Goal: Task Accomplishment & Management: Complete application form

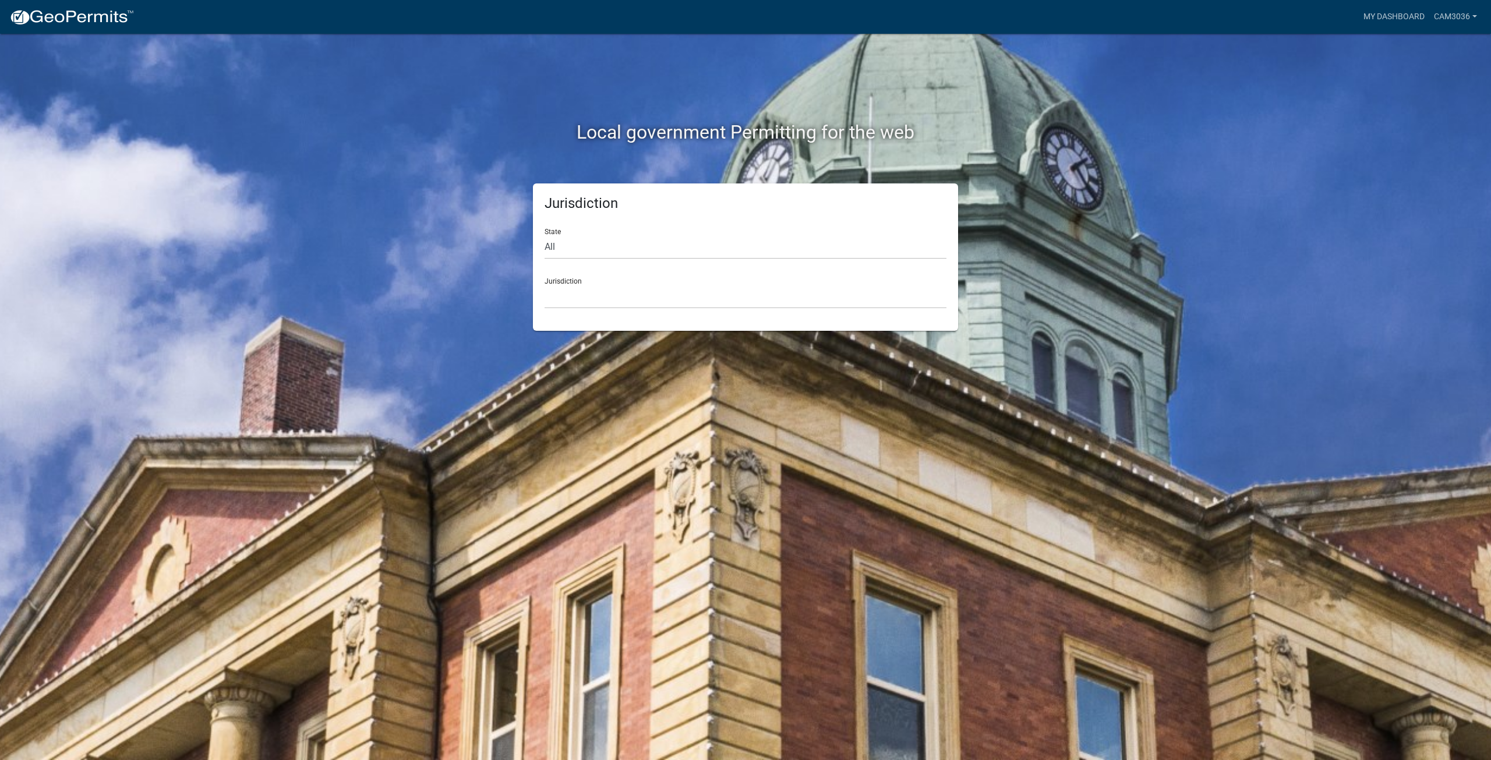
drag, startPoint x: 0, startPoint y: 0, endPoint x: 1321, endPoint y: 135, distance: 1328.2
click at [1321, 135] on div "Local government Permitting for the web Jurisdiction State All [US_STATE] [US_S…" at bounding box center [745, 380] width 1491 height 760
click at [1393, 13] on link "My Dashboard" at bounding box center [1394, 17] width 70 height 22
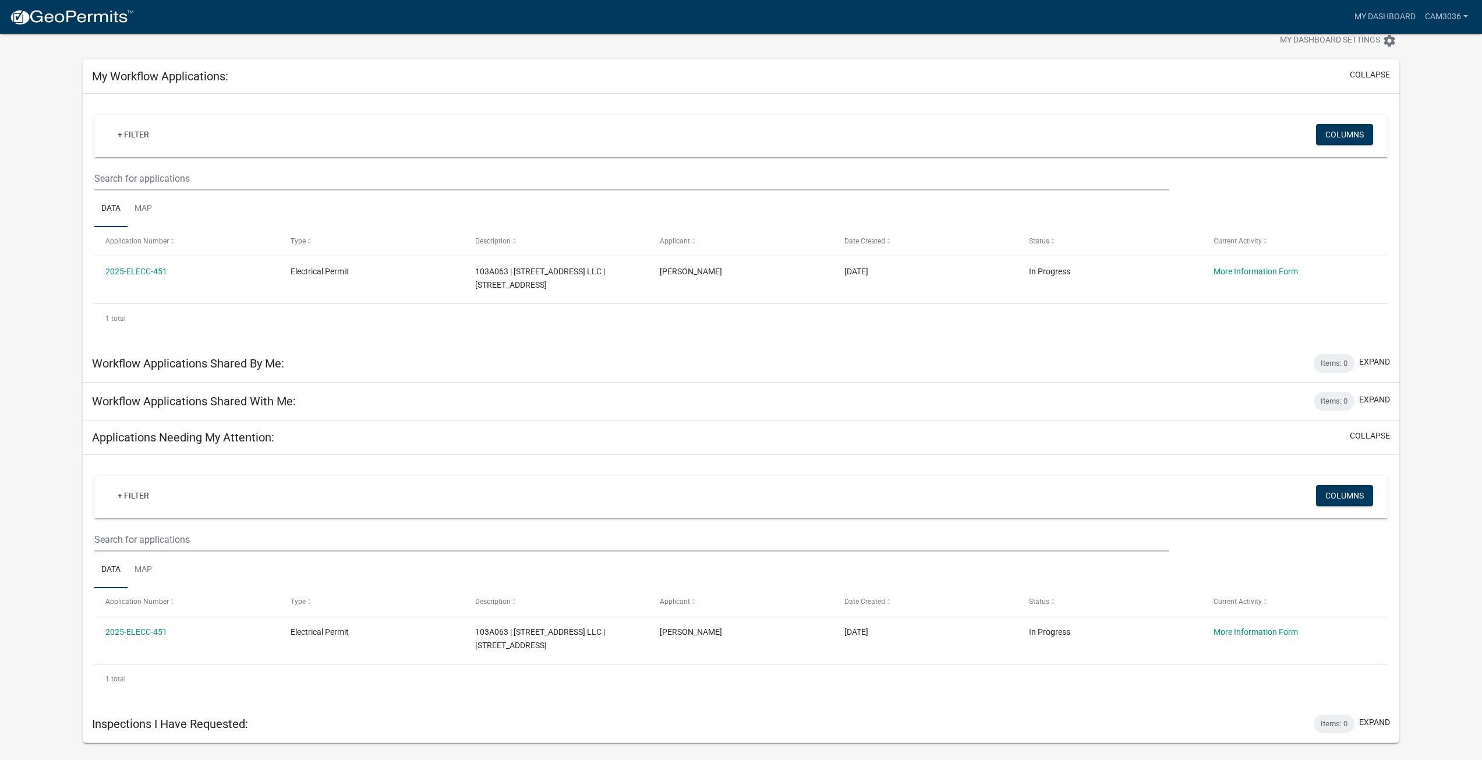
scroll to position [34, 0]
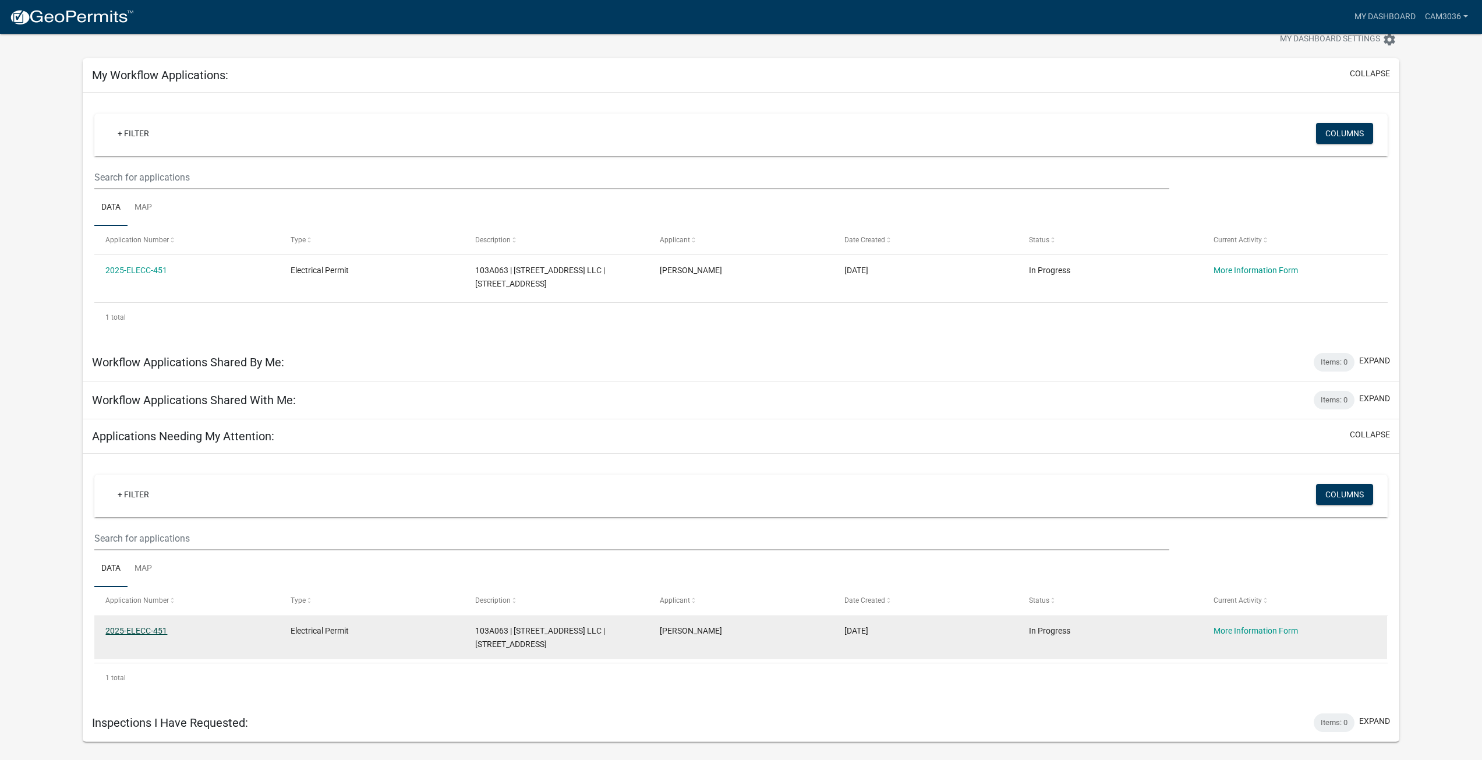
click at [139, 632] on link "2025-ELECC-451" at bounding box center [136, 630] width 62 height 9
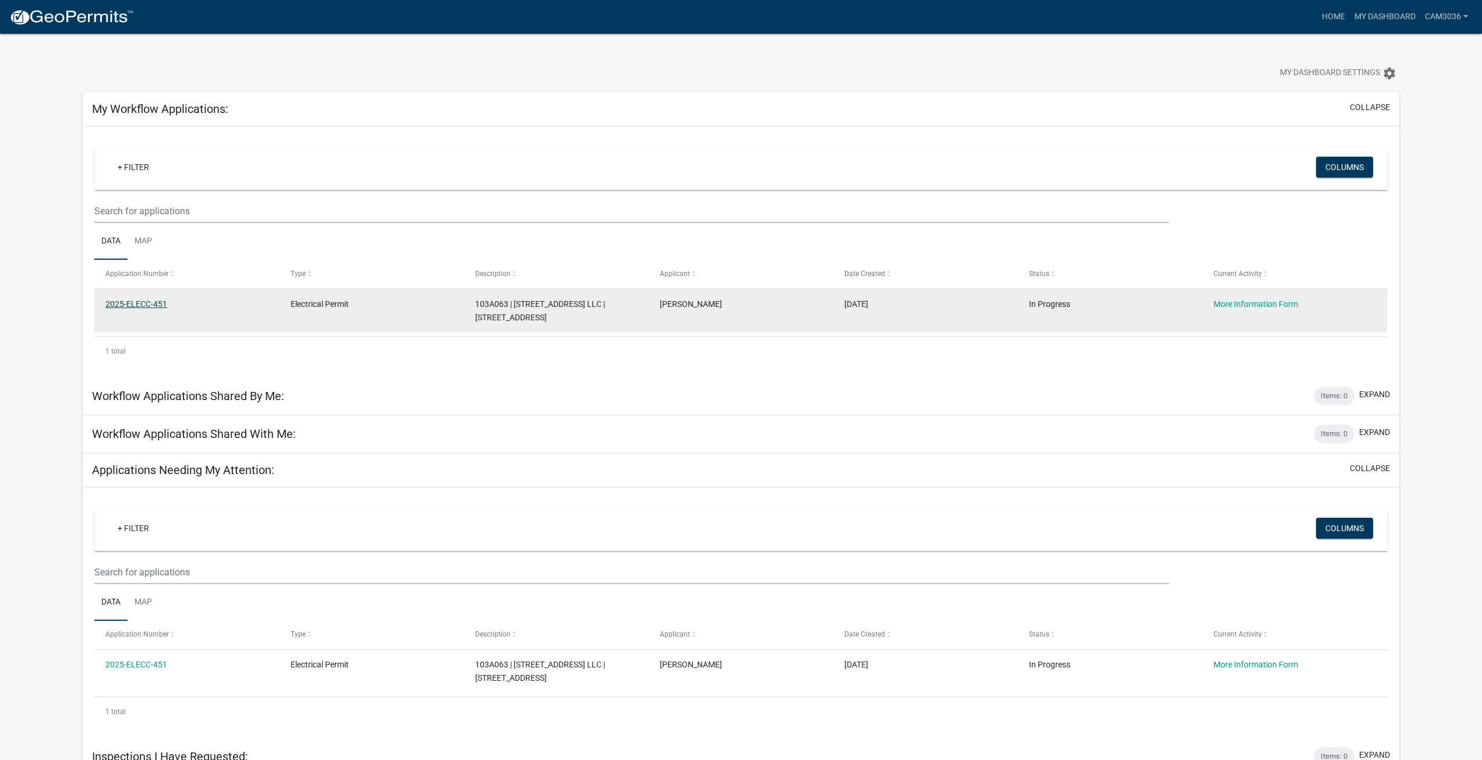
click at [151, 301] on link "2025-ELECC-451" at bounding box center [136, 303] width 62 height 9
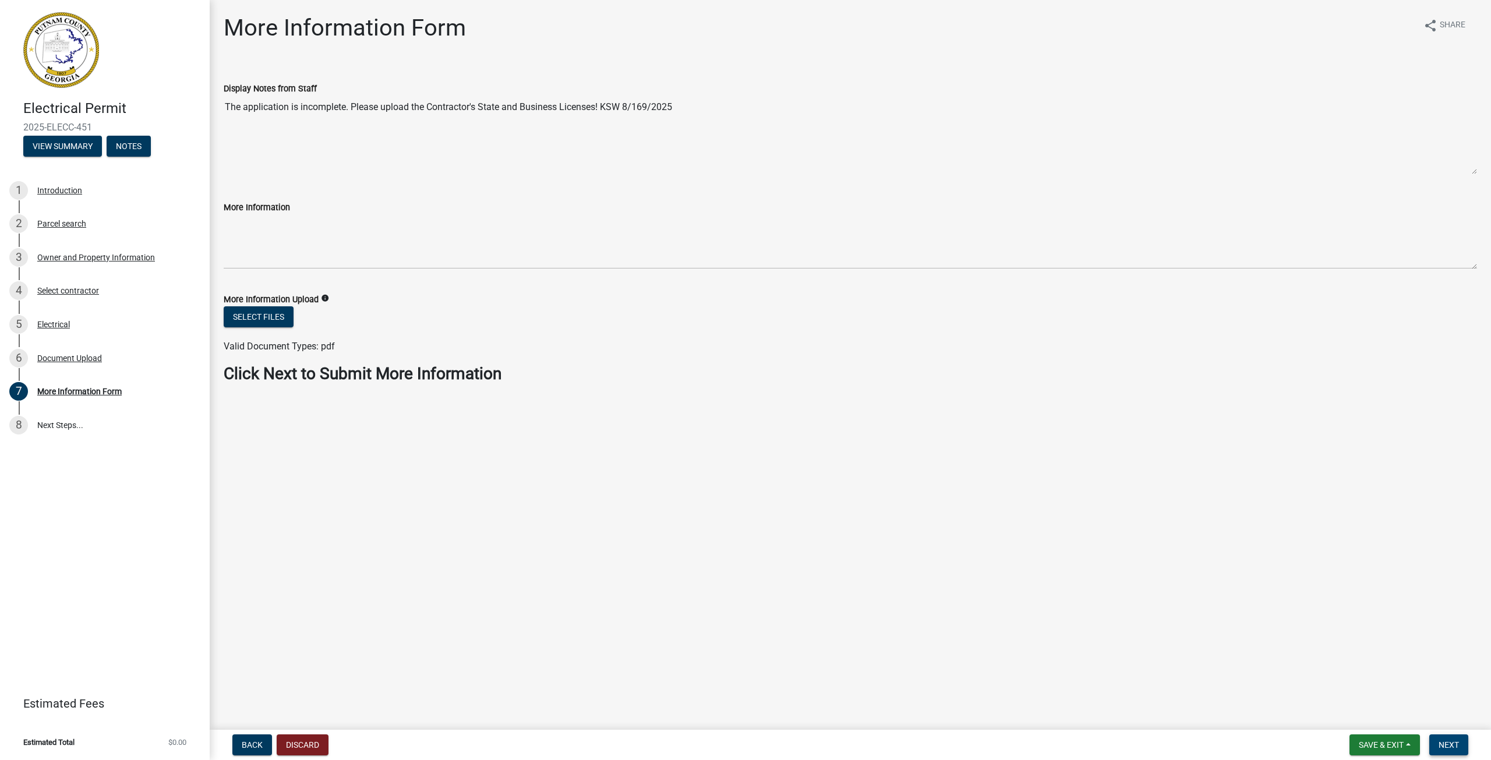
click at [1440, 748] on span "Next" at bounding box center [1448, 744] width 20 height 9
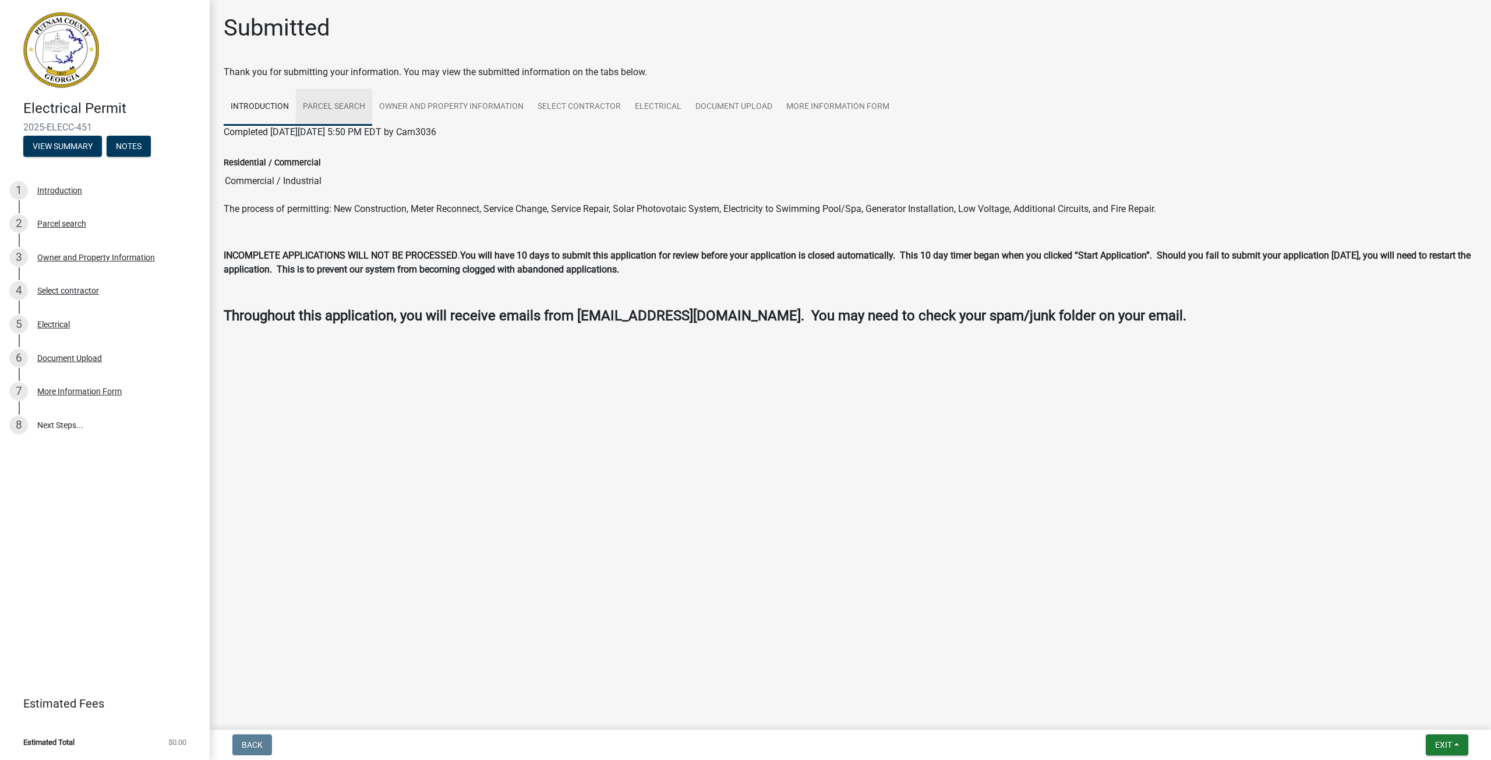
click at [350, 109] on link "Parcel search" at bounding box center [334, 107] width 76 height 37
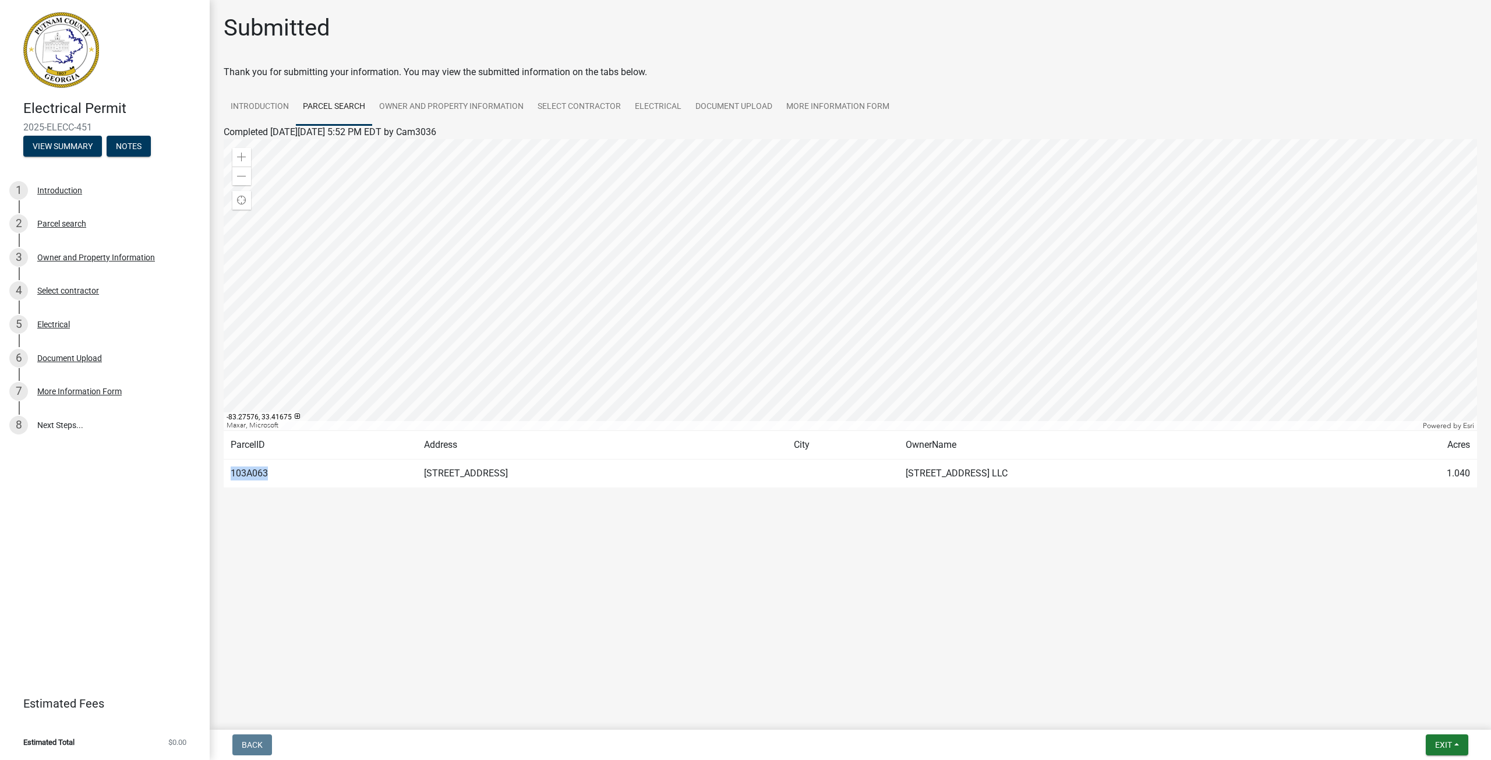
drag, startPoint x: 270, startPoint y: 471, endPoint x: 231, endPoint y: 470, distance: 39.0
click at [231, 470] on td "103A063" at bounding box center [320, 473] width 193 height 29
click at [291, 482] on td "103A063" at bounding box center [320, 473] width 193 height 29
click at [667, 108] on link "Electrical" at bounding box center [658, 107] width 61 height 37
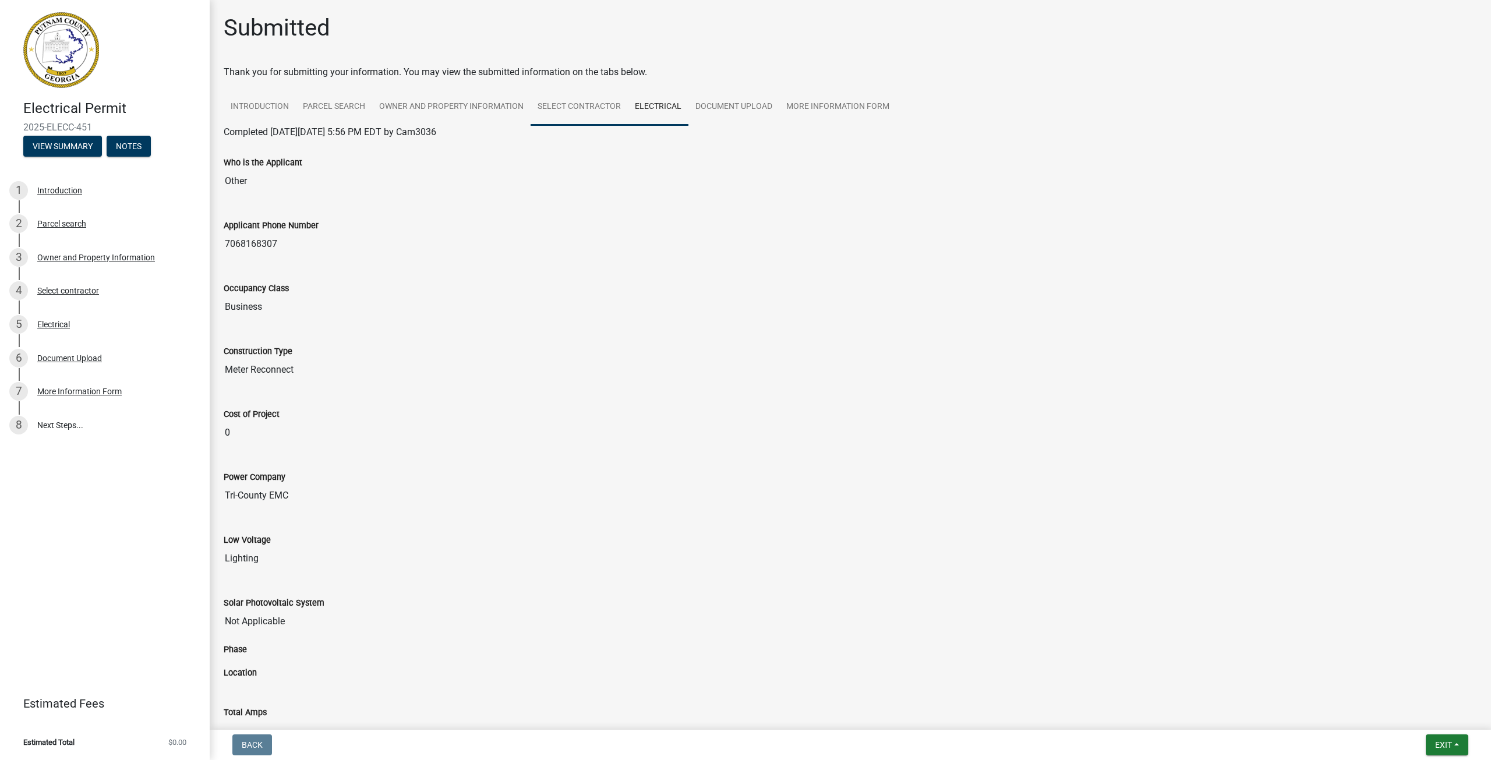
click at [561, 100] on link "Select contractor" at bounding box center [579, 107] width 97 height 37
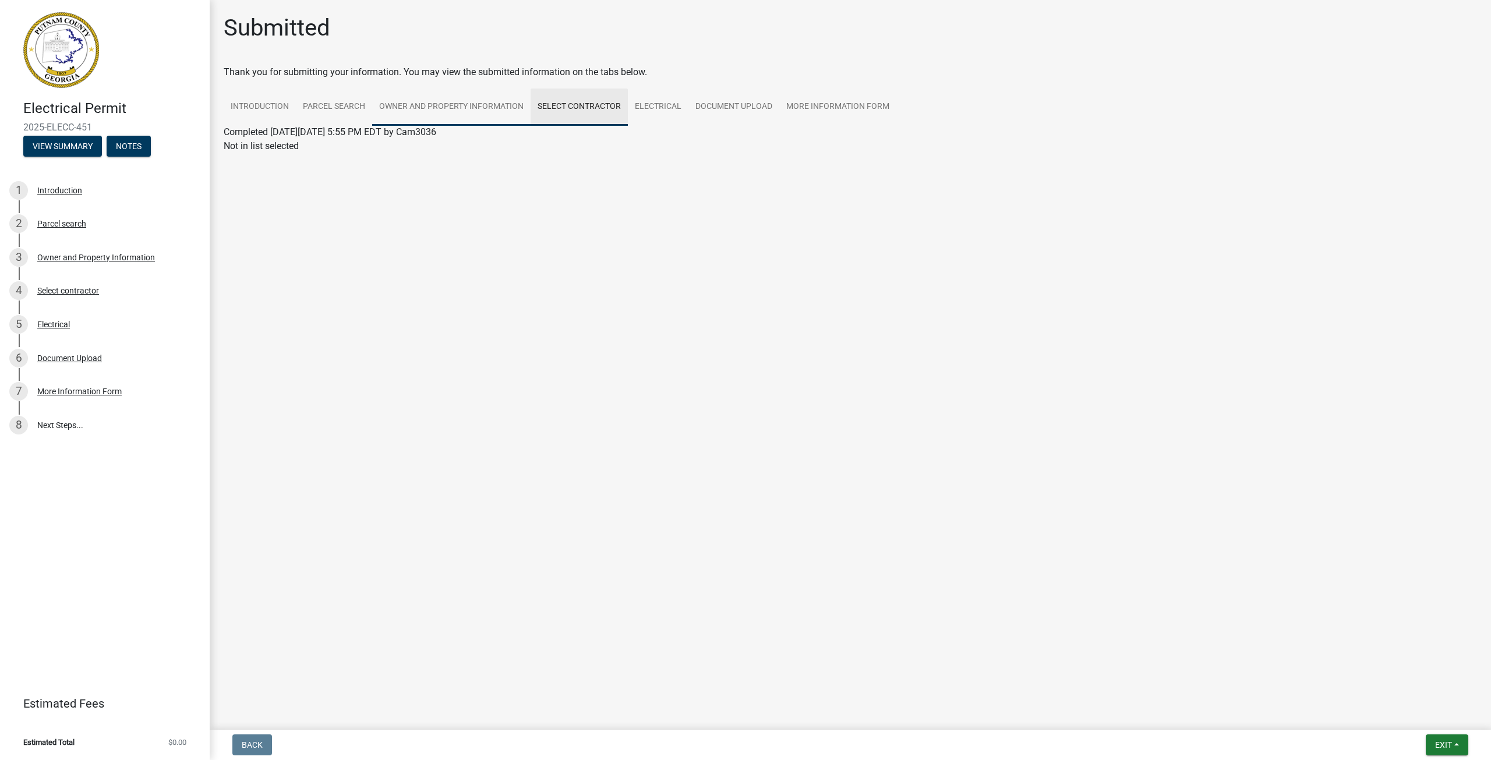
click at [421, 102] on link "Owner and Property Information" at bounding box center [451, 107] width 158 height 37
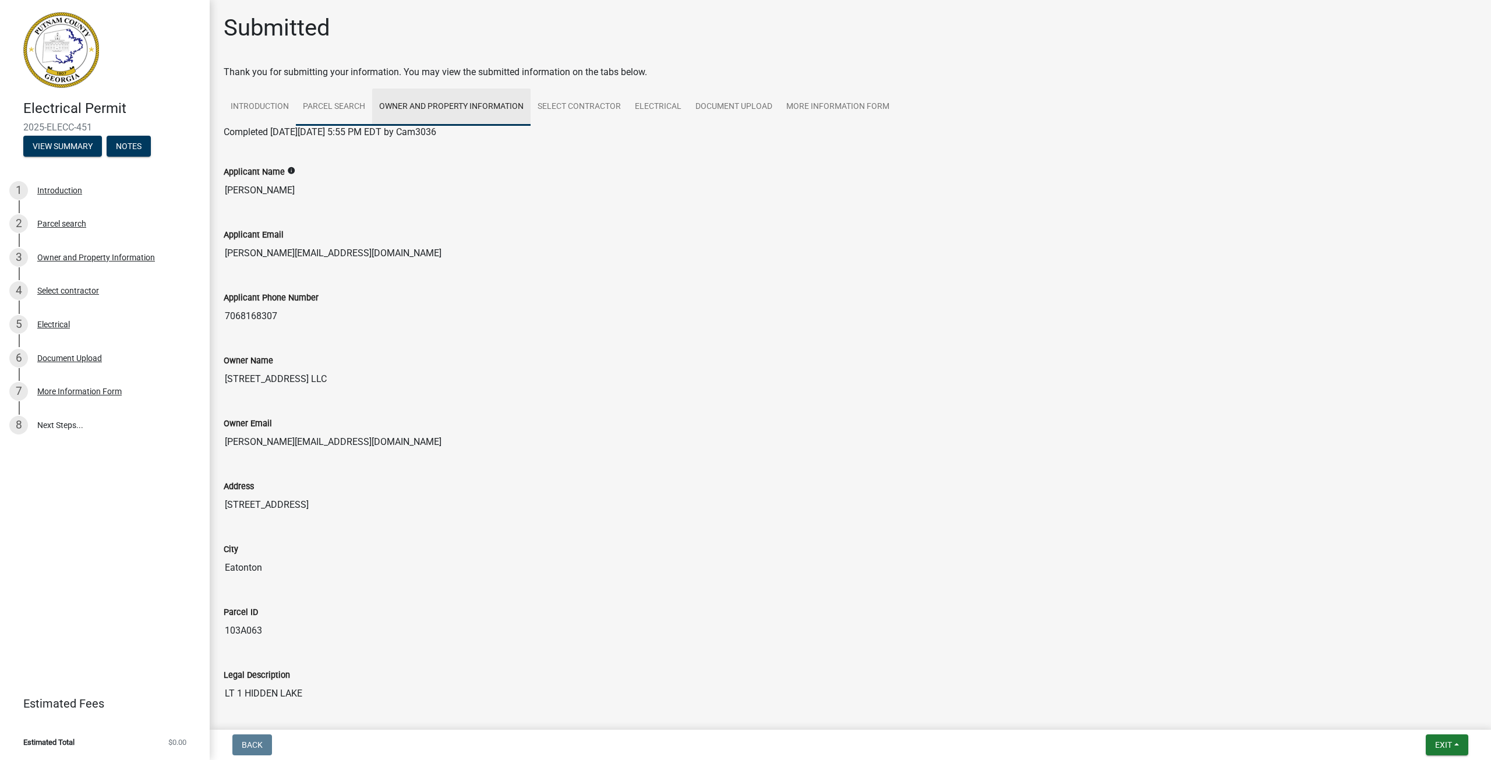
click at [333, 100] on link "Parcel search" at bounding box center [334, 107] width 76 height 37
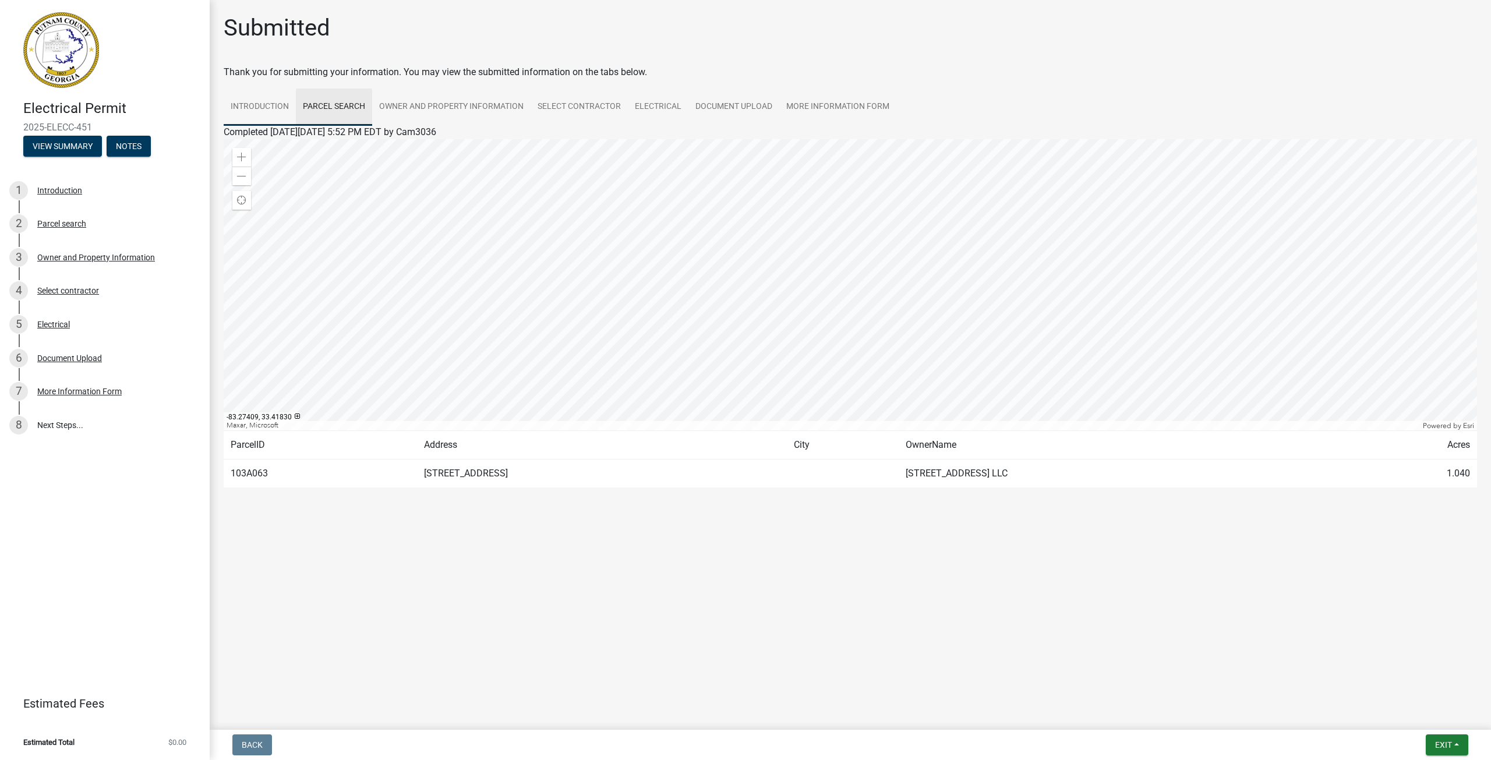
click at [261, 101] on link "Introduction" at bounding box center [260, 107] width 72 height 37
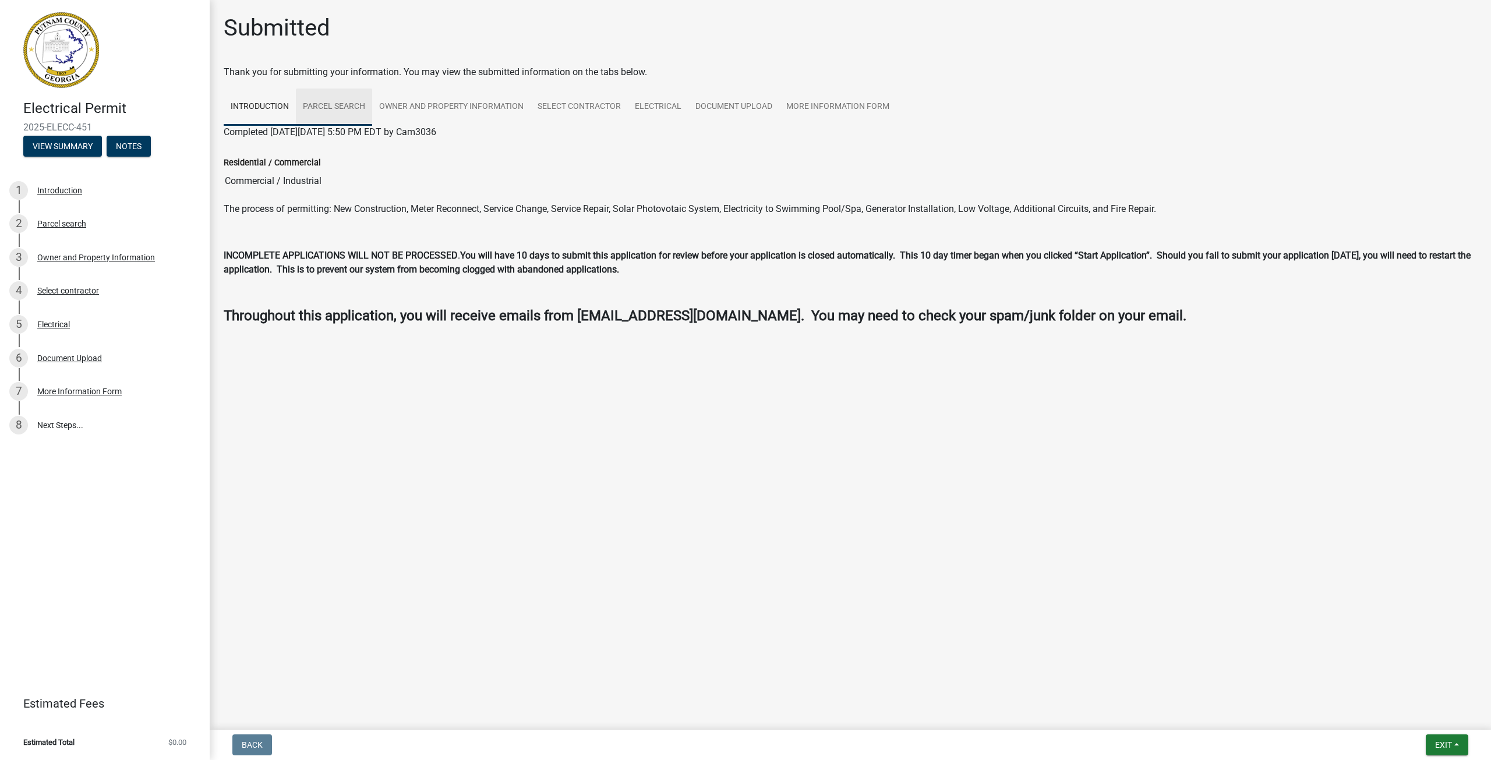
click at [340, 104] on link "Parcel search" at bounding box center [334, 107] width 76 height 37
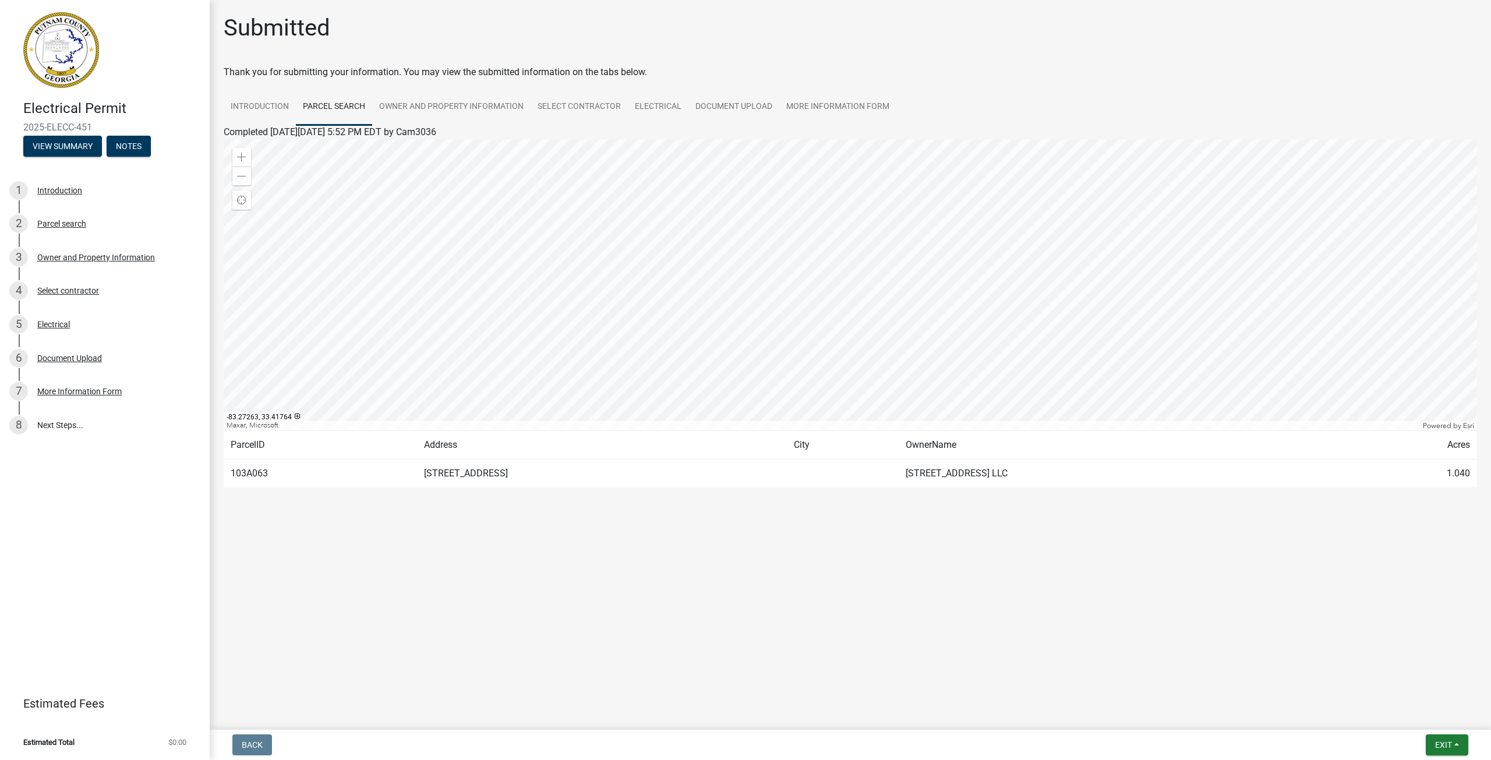
click at [809, 261] on div at bounding box center [850, 284] width 1253 height 291
click at [812, 268] on div at bounding box center [850, 284] width 1253 height 291
click at [817, 295] on div at bounding box center [850, 284] width 1253 height 291
click at [802, 225] on div at bounding box center [850, 284] width 1253 height 291
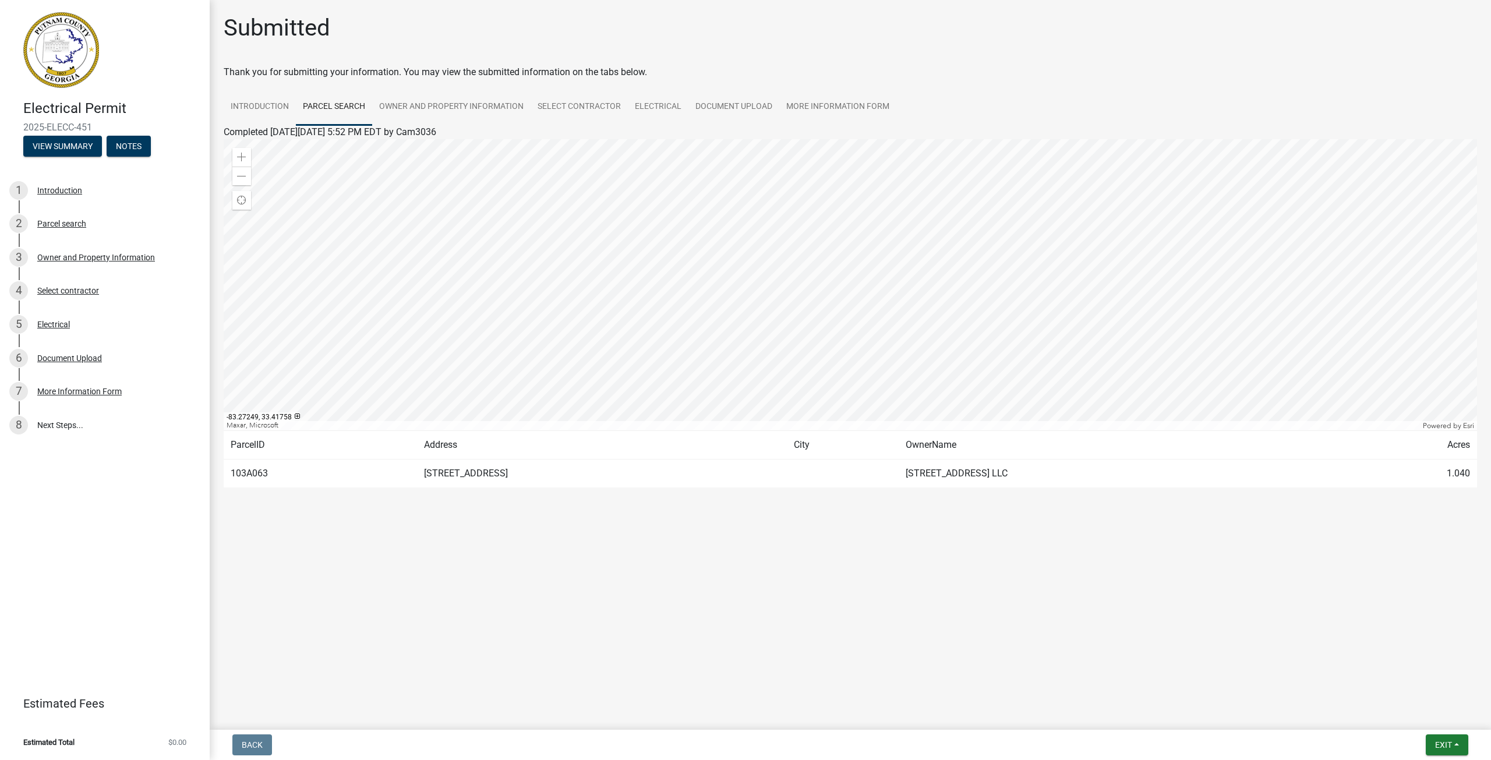
click at [829, 270] on div at bounding box center [850, 284] width 1253 height 291
click at [820, 276] on div at bounding box center [850, 284] width 1253 height 291
click at [818, 280] on div at bounding box center [850, 284] width 1253 height 291
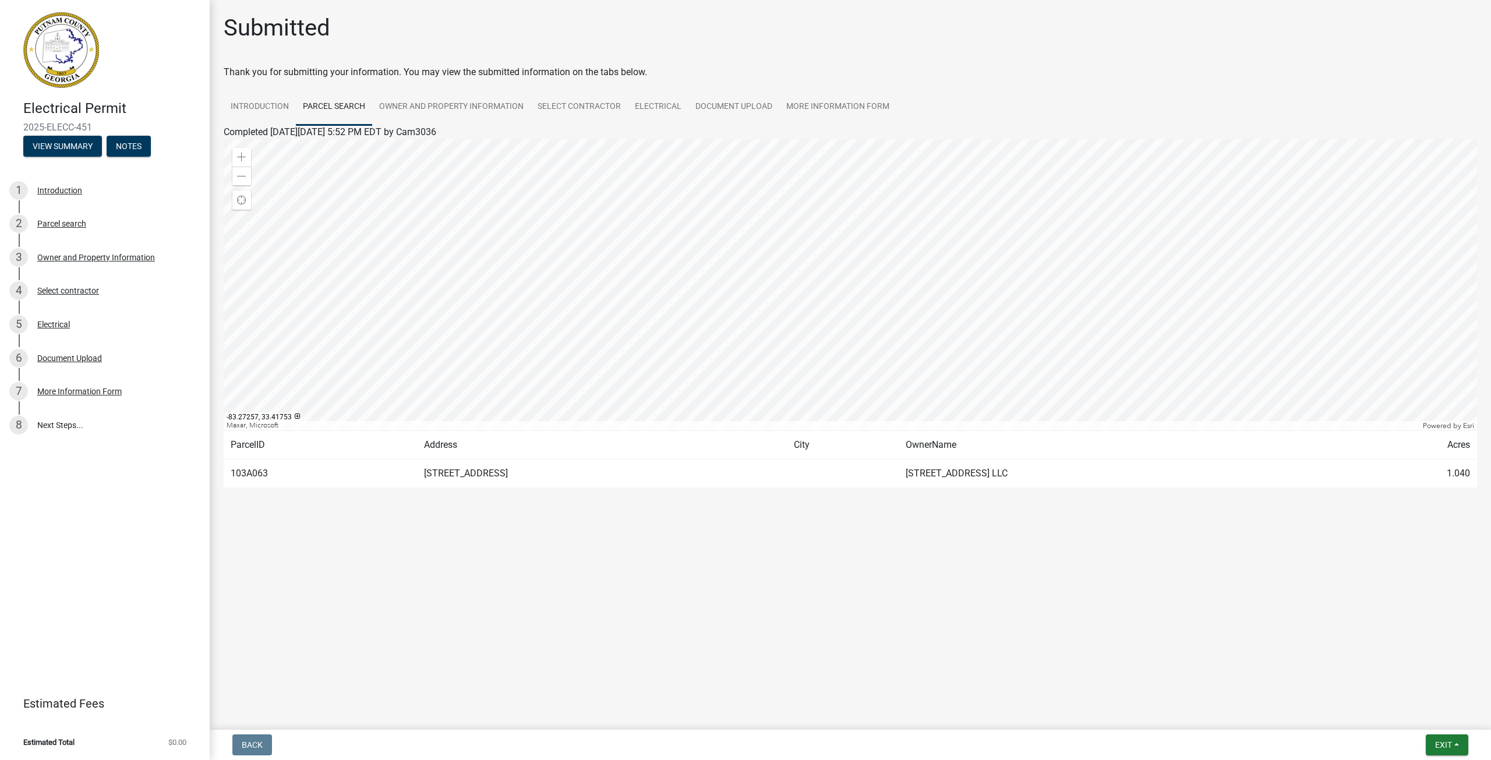
click at [818, 280] on div at bounding box center [850, 284] width 1253 height 291
click at [429, 107] on link "Owner and Property Information" at bounding box center [451, 107] width 158 height 37
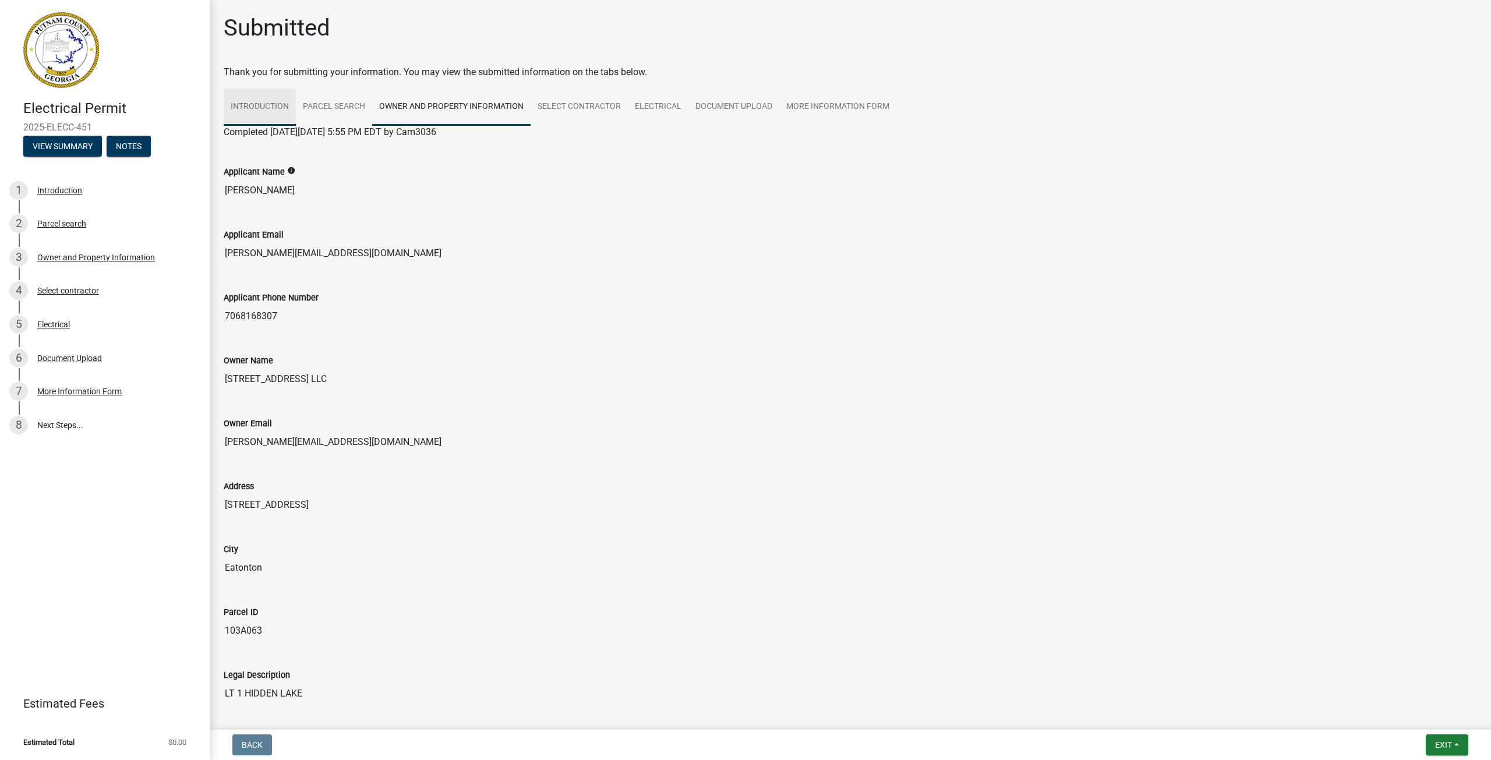
click at [284, 100] on link "Introduction" at bounding box center [260, 107] width 72 height 37
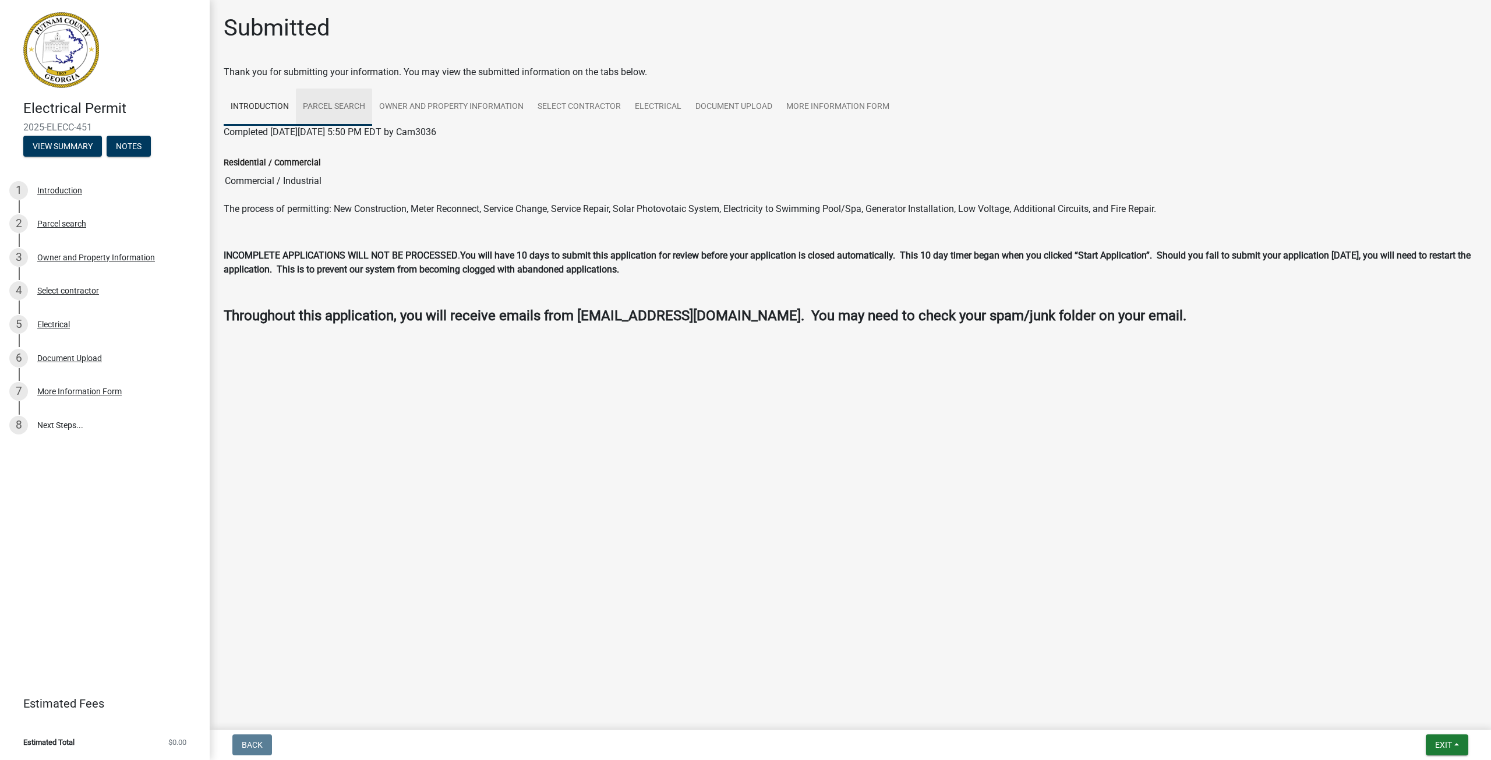
click at [369, 102] on link "Parcel search" at bounding box center [334, 107] width 76 height 37
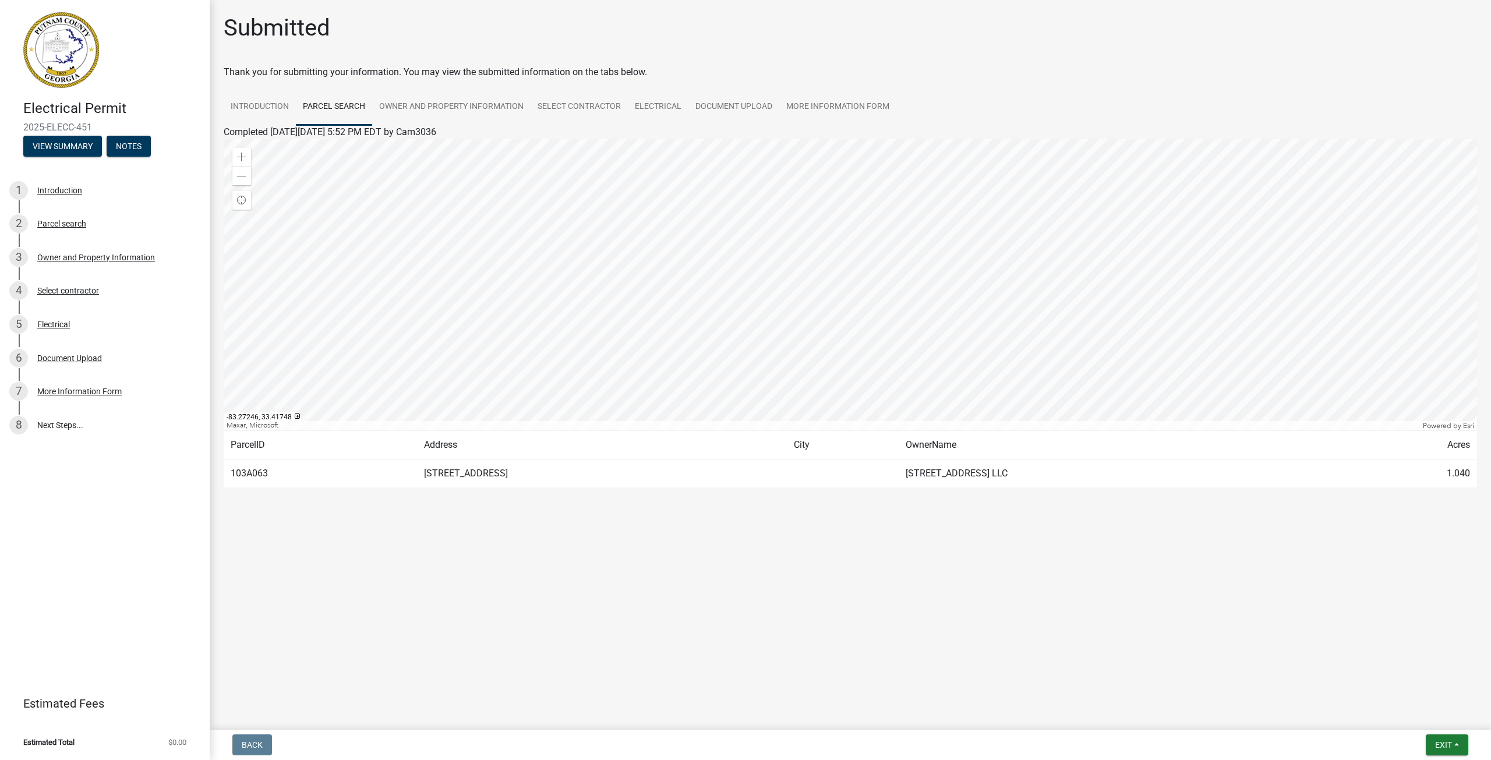
click at [834, 289] on div at bounding box center [850, 284] width 1253 height 291
drag, startPoint x: 1033, startPoint y: 472, endPoint x: 897, endPoint y: 473, distance: 135.1
click at [899, 473] on td "[STREET_ADDRESS] LLC" at bounding box center [1117, 473] width 437 height 29
click at [815, 467] on td at bounding box center [843, 473] width 112 height 29
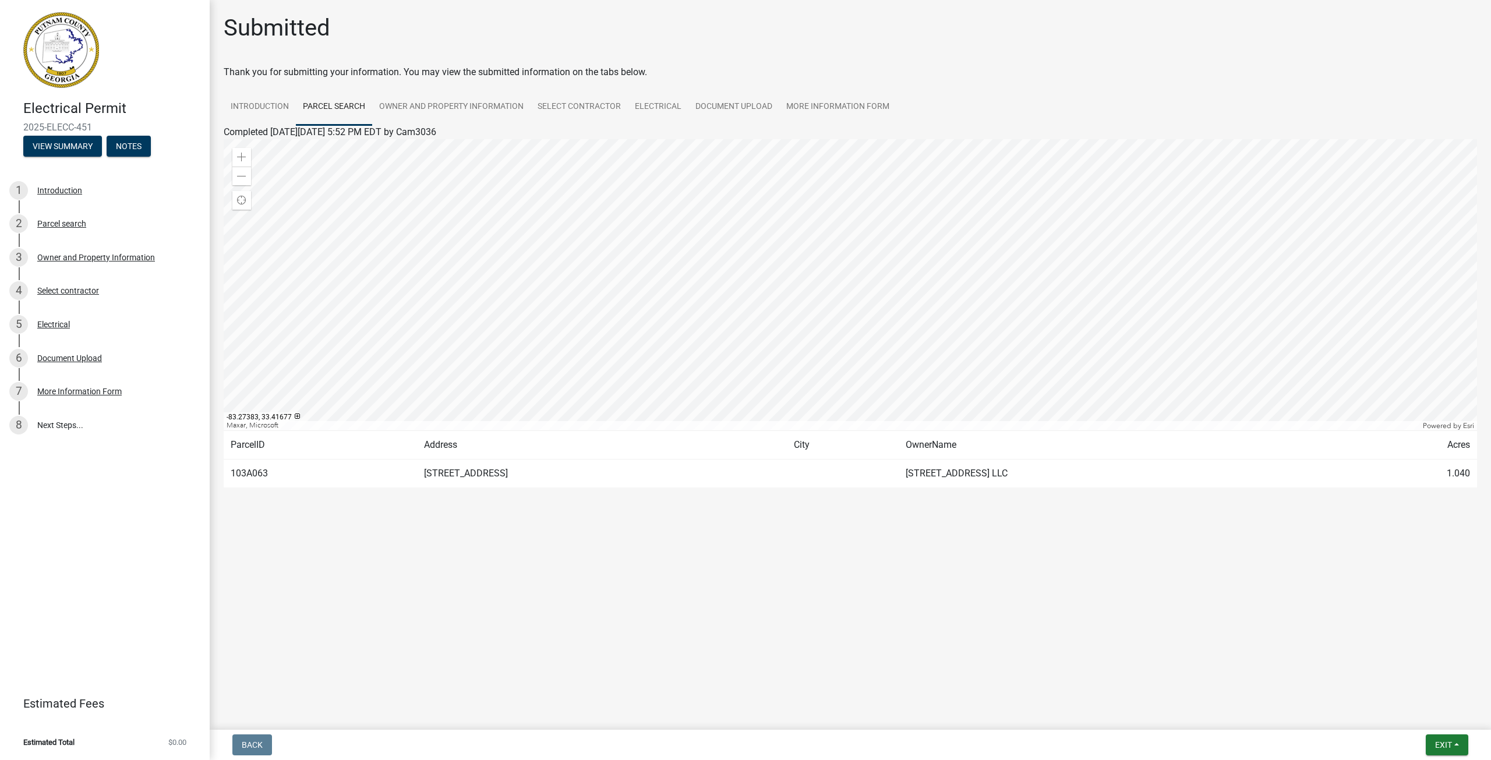
drag, startPoint x: 904, startPoint y: 476, endPoint x: 1031, endPoint y: 479, distance: 127.0
click at [1031, 479] on td "[STREET_ADDRESS] LLC" at bounding box center [1117, 473] width 437 height 29
drag, startPoint x: 1026, startPoint y: 472, endPoint x: 899, endPoint y: 464, distance: 126.6
click at [899, 464] on td "[STREET_ADDRESS] LLC" at bounding box center [1117, 473] width 437 height 29
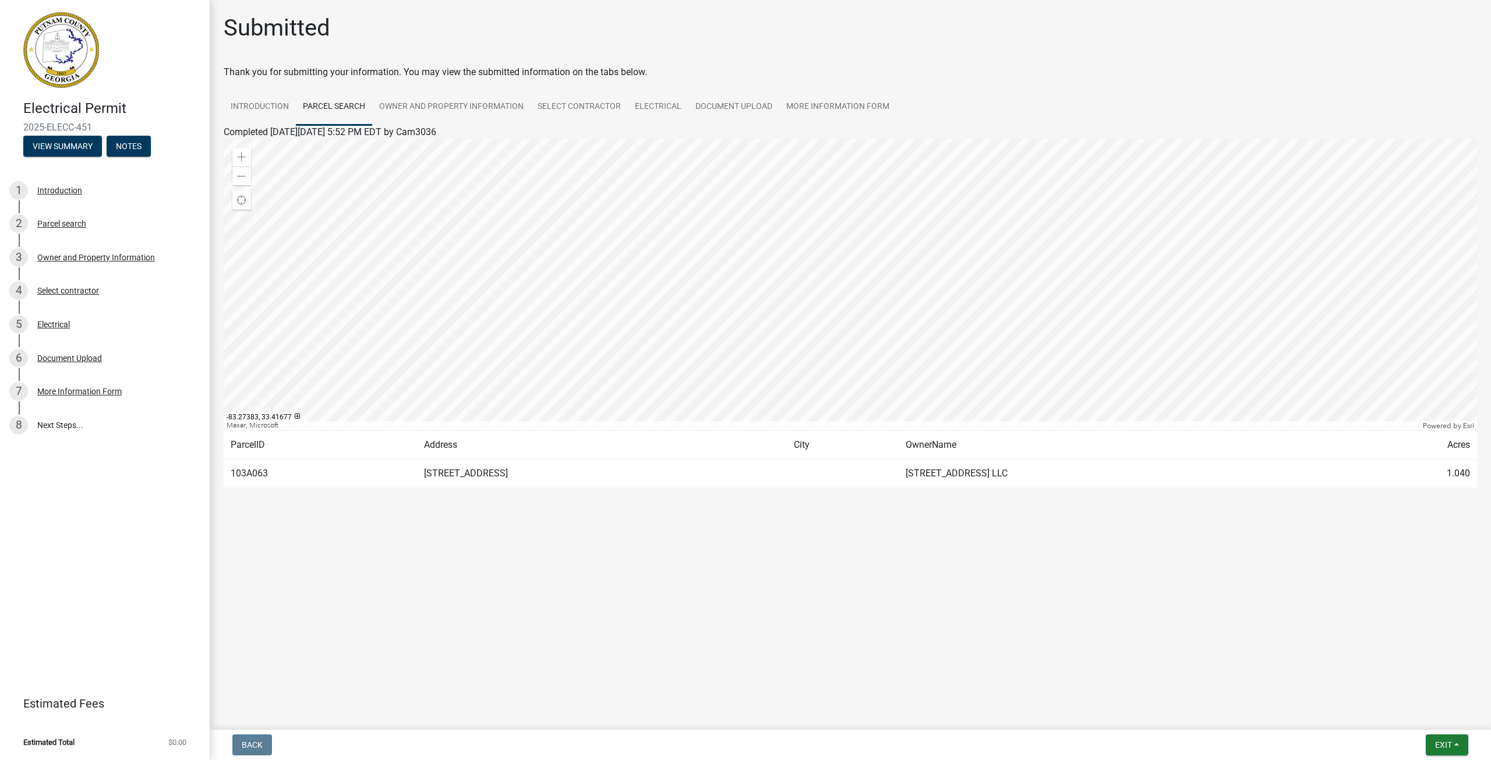
click at [647, 463] on td "[STREET_ADDRESS]" at bounding box center [601, 473] width 369 height 29
click at [816, 271] on div at bounding box center [850, 284] width 1253 height 291
click at [264, 105] on link "Introduction" at bounding box center [260, 107] width 72 height 37
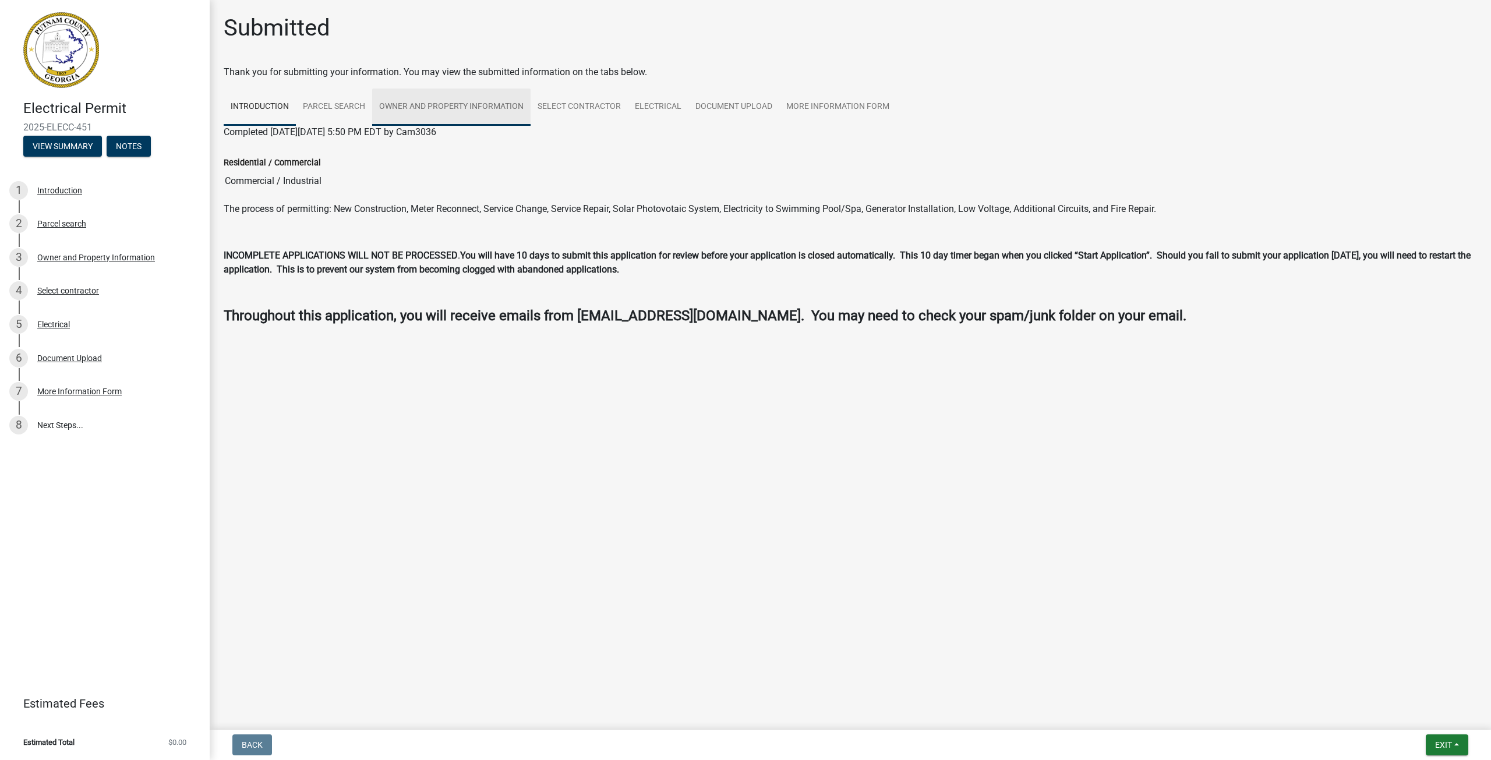
click at [426, 97] on link "Owner and Property Information" at bounding box center [451, 107] width 158 height 37
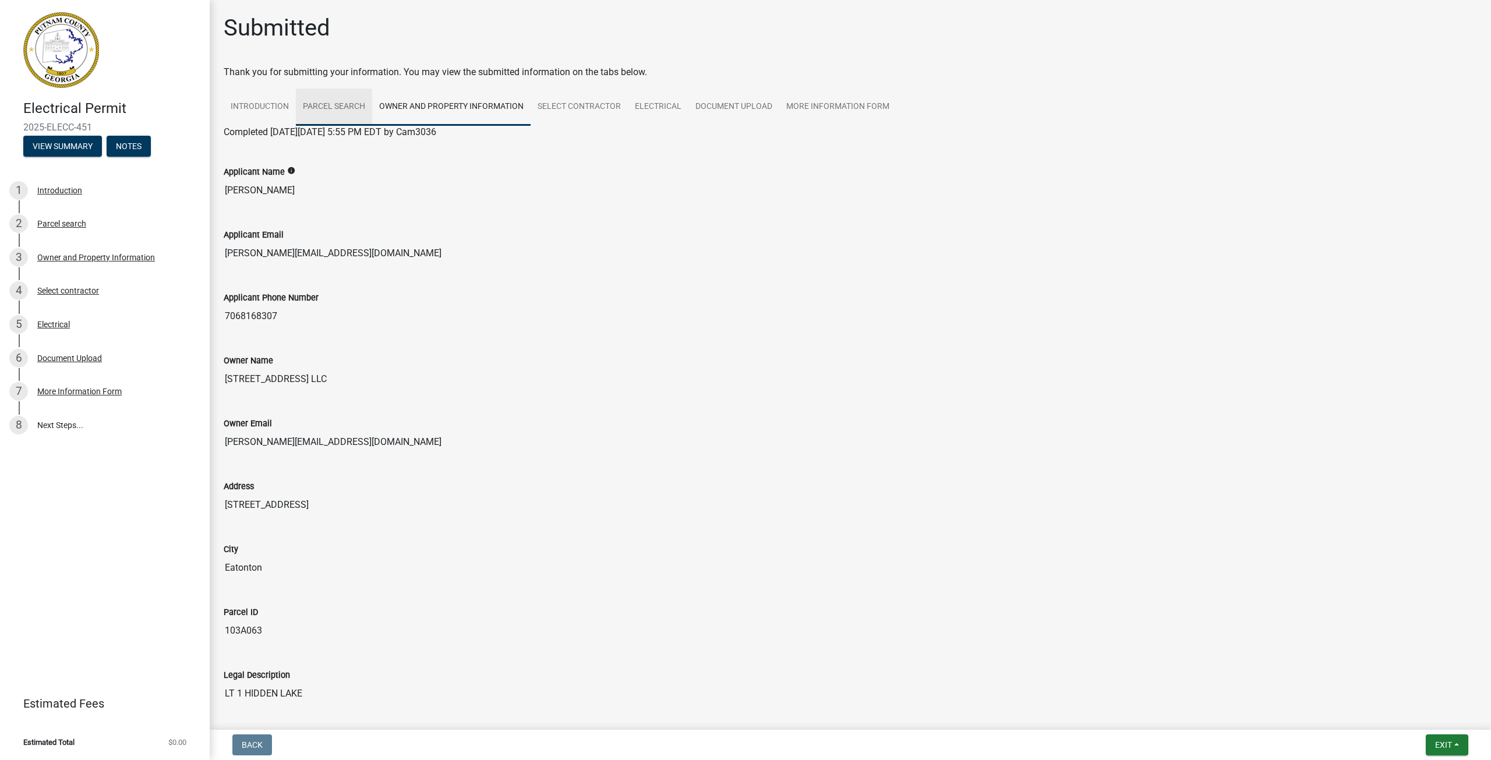
click at [344, 103] on link "Parcel search" at bounding box center [334, 107] width 76 height 37
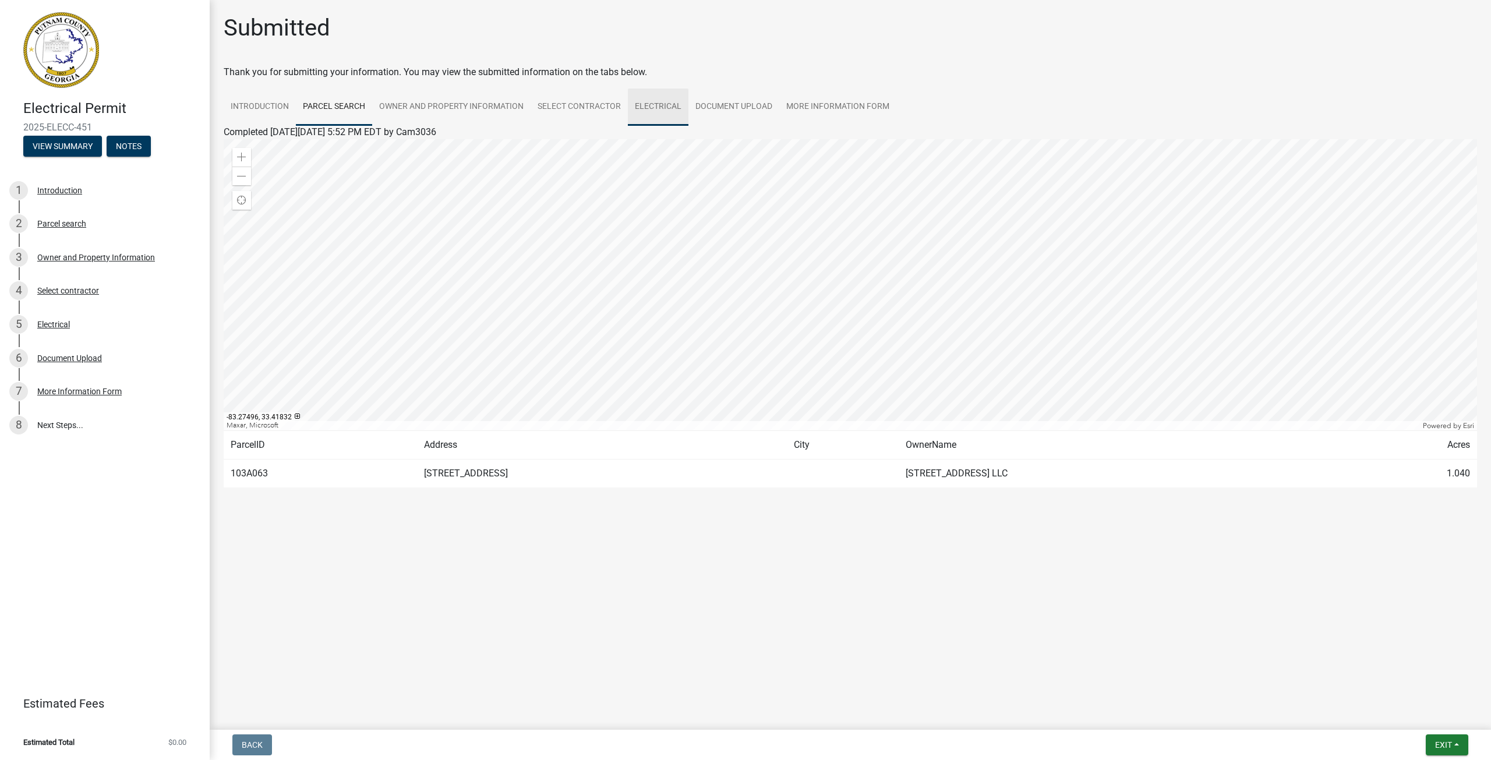
click at [666, 105] on link "Electrical" at bounding box center [658, 107] width 61 height 37
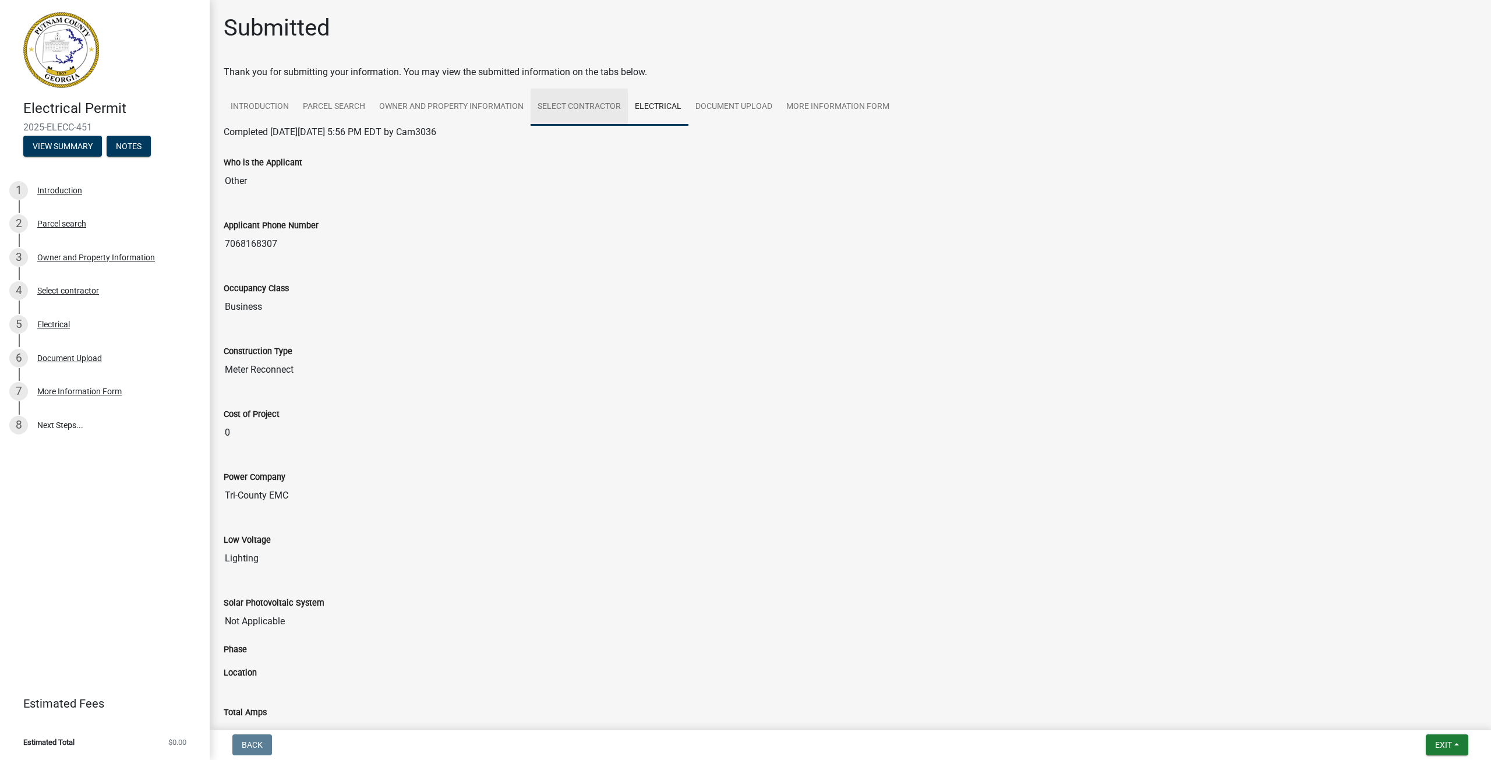
click at [582, 116] on link "Select contractor" at bounding box center [579, 107] width 97 height 37
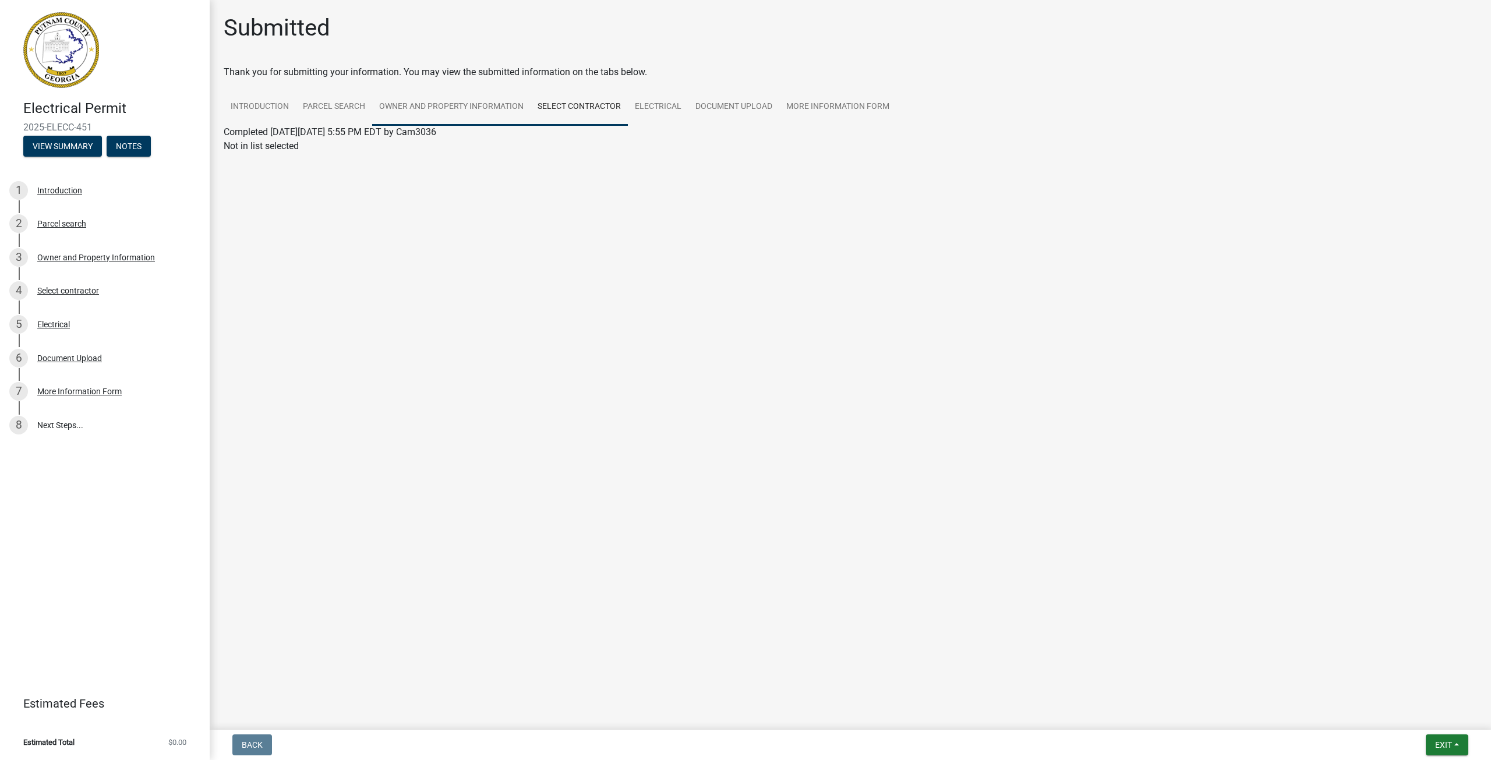
click at [451, 110] on link "Owner and Property Information" at bounding box center [451, 107] width 158 height 37
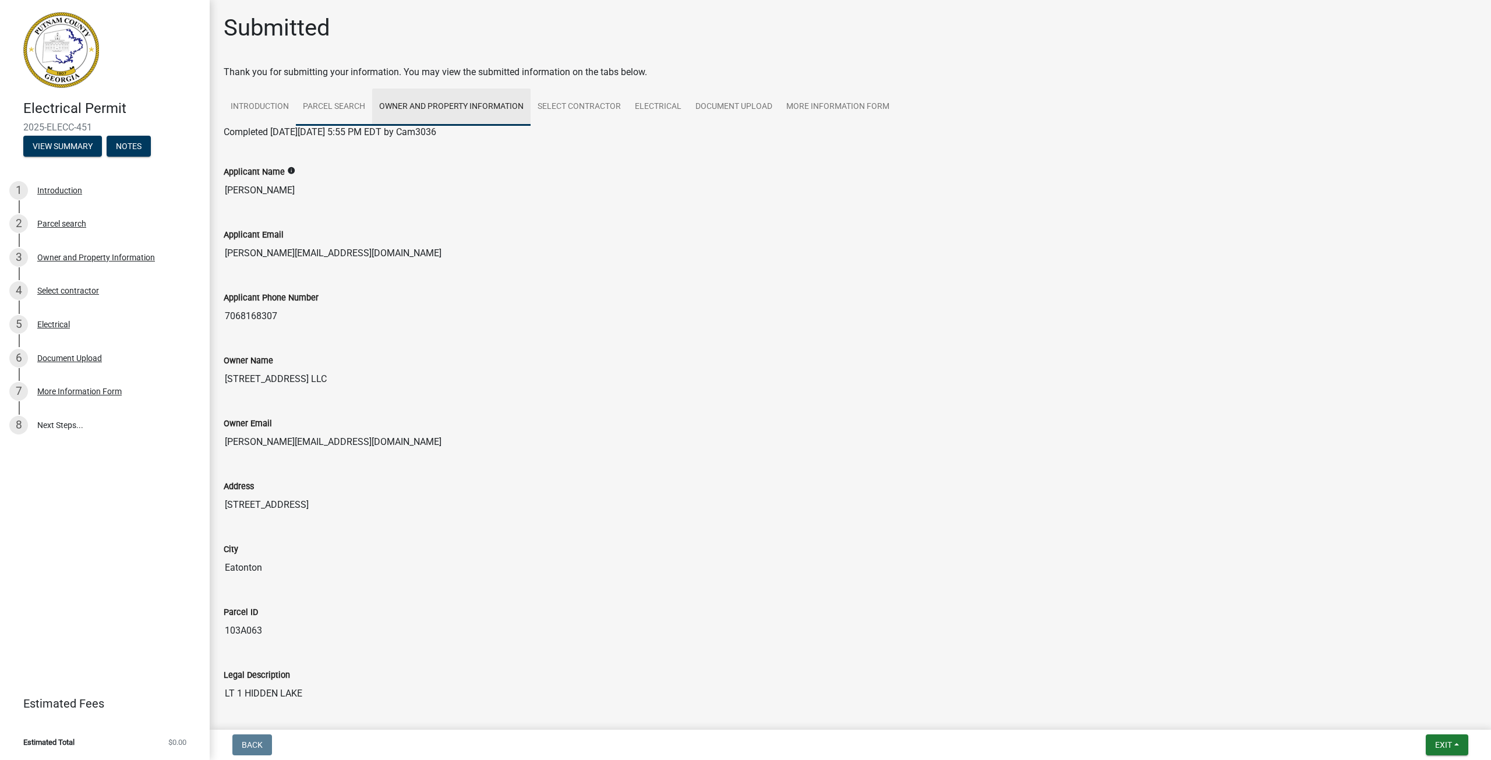
click at [337, 108] on link "Parcel search" at bounding box center [334, 107] width 76 height 37
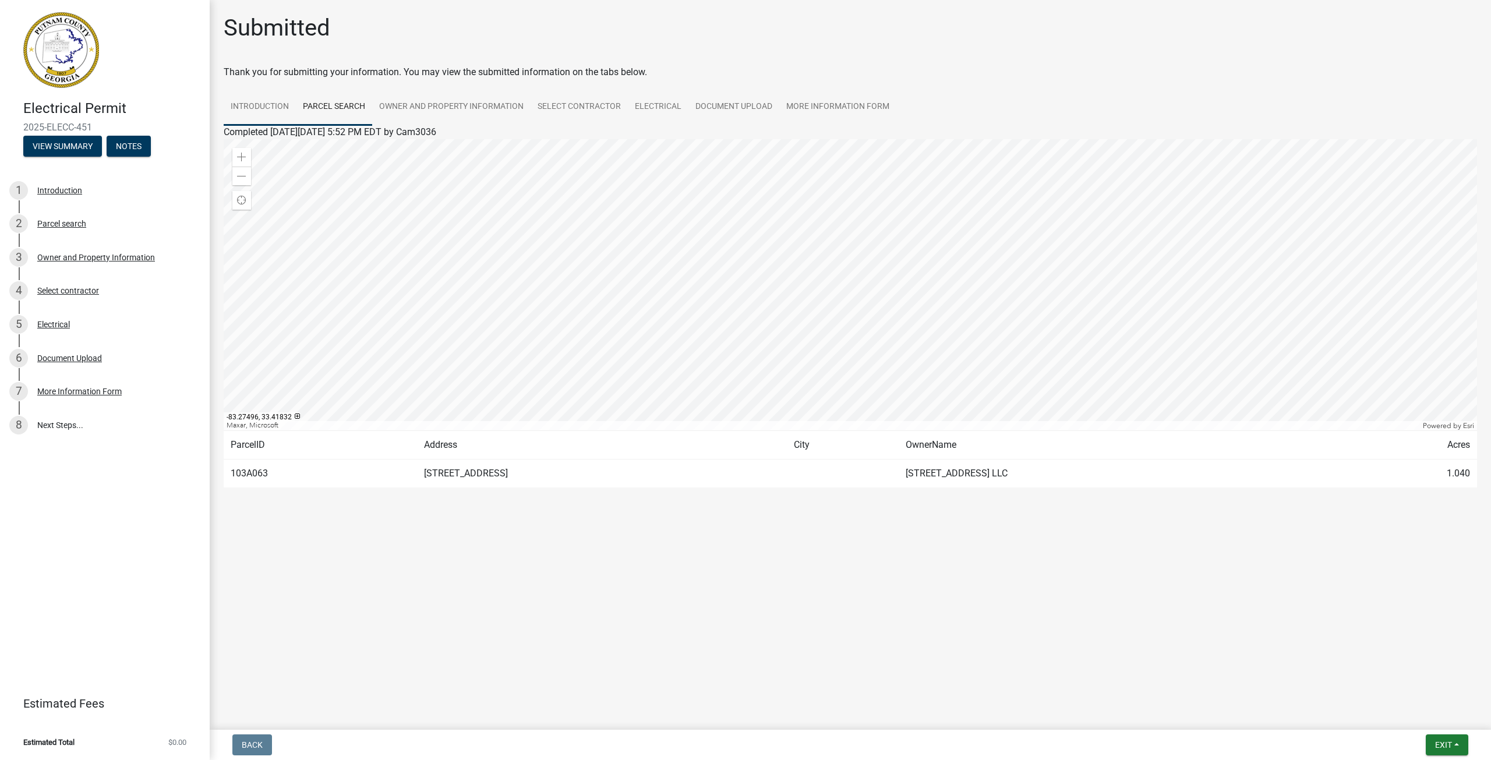
click at [274, 111] on link "Introduction" at bounding box center [260, 107] width 72 height 37
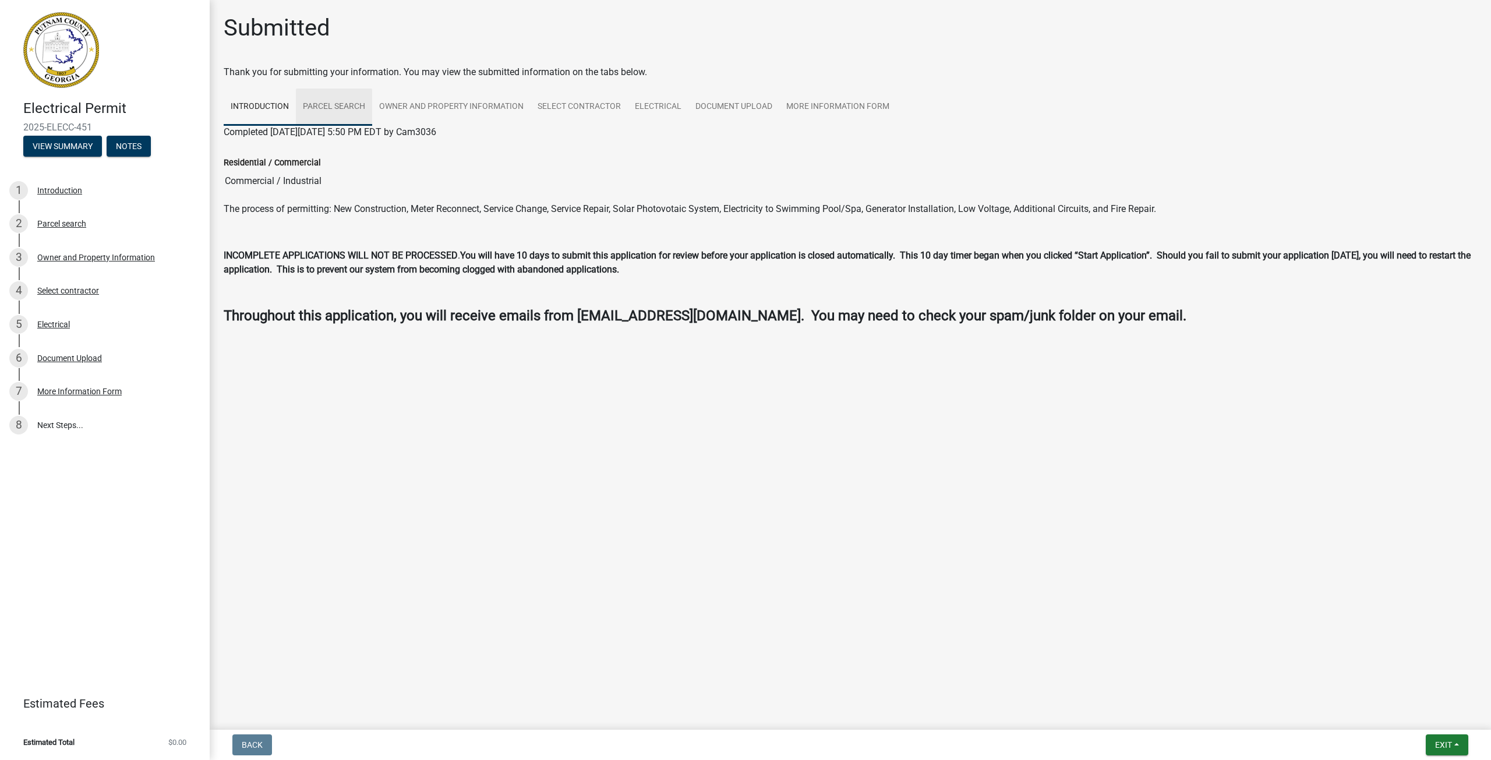
click at [332, 104] on link "Parcel search" at bounding box center [334, 107] width 76 height 37
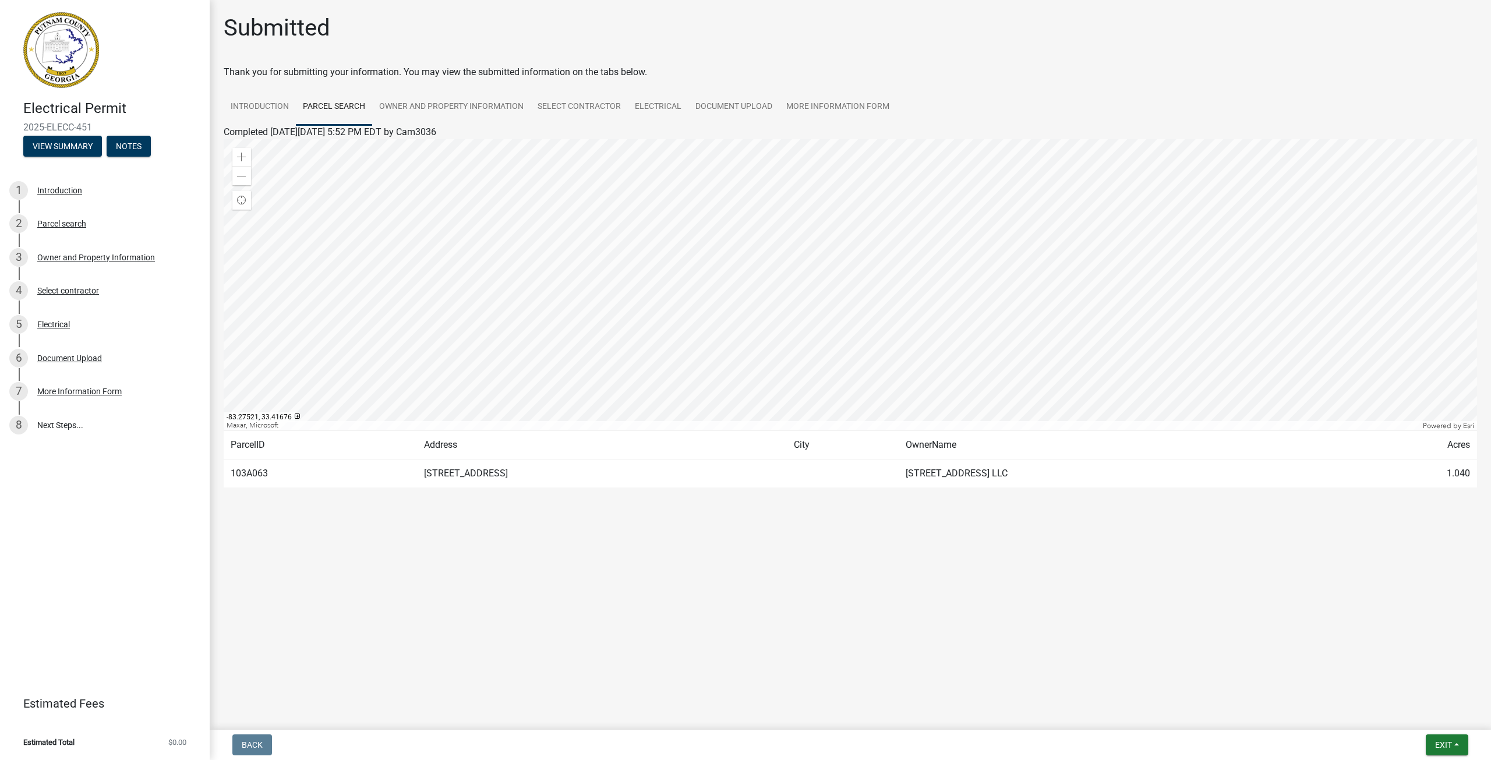
click at [417, 475] on td "[STREET_ADDRESS]" at bounding box center [601, 473] width 369 height 29
click at [813, 275] on div at bounding box center [850, 284] width 1253 height 291
click at [254, 99] on link "Introduction" at bounding box center [260, 107] width 72 height 37
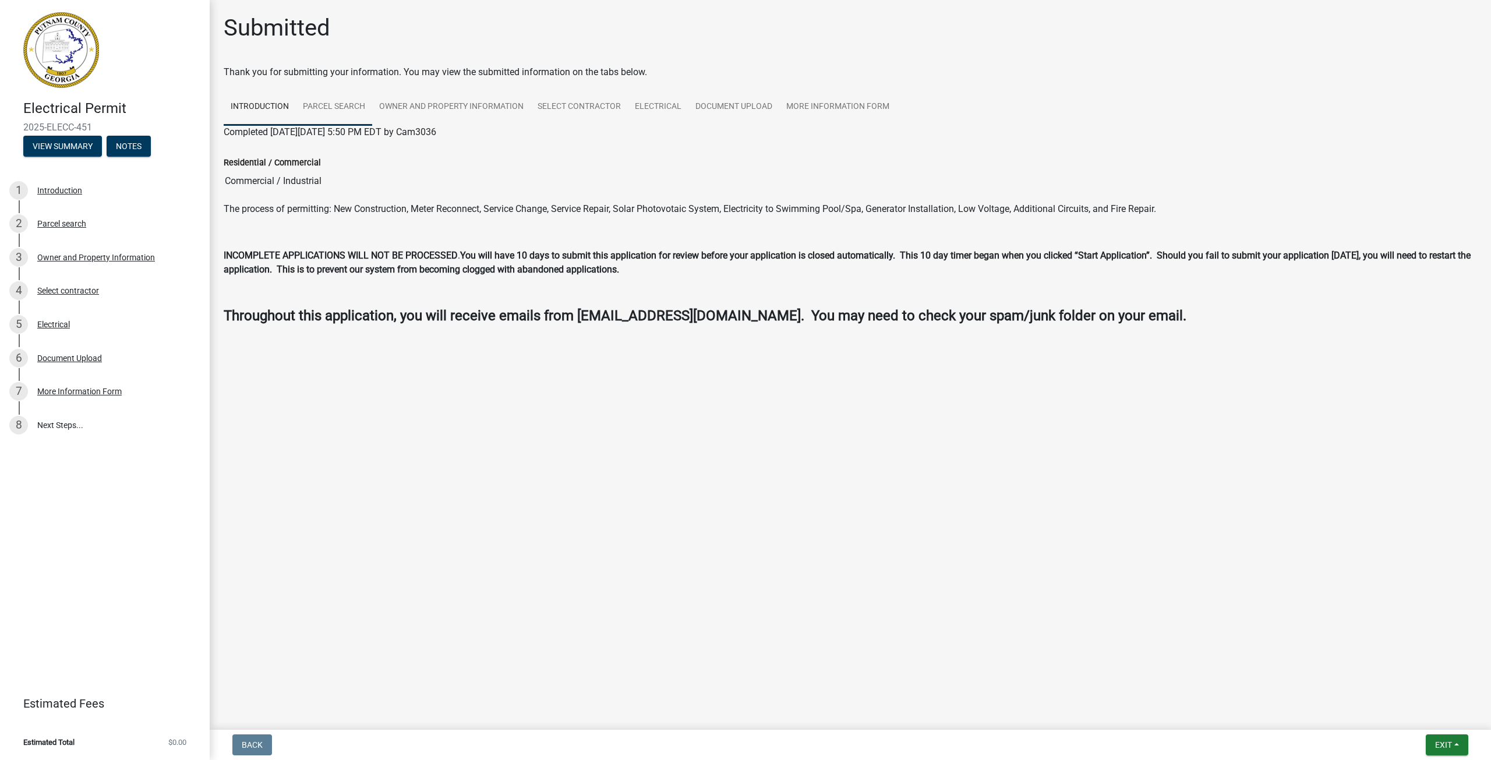
click at [343, 104] on link "Parcel search" at bounding box center [334, 107] width 76 height 37
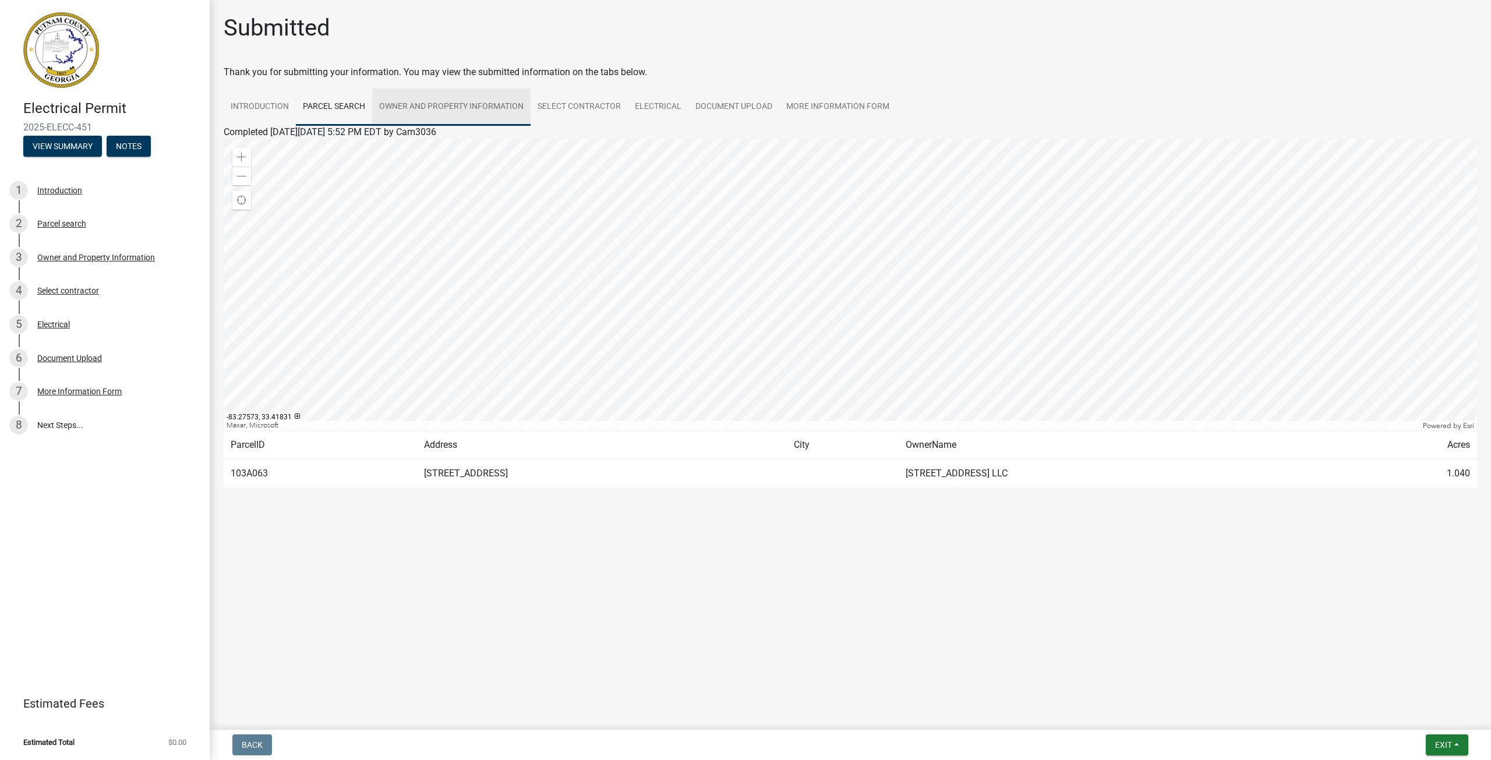
click at [439, 102] on link "Owner and Property Information" at bounding box center [451, 107] width 158 height 37
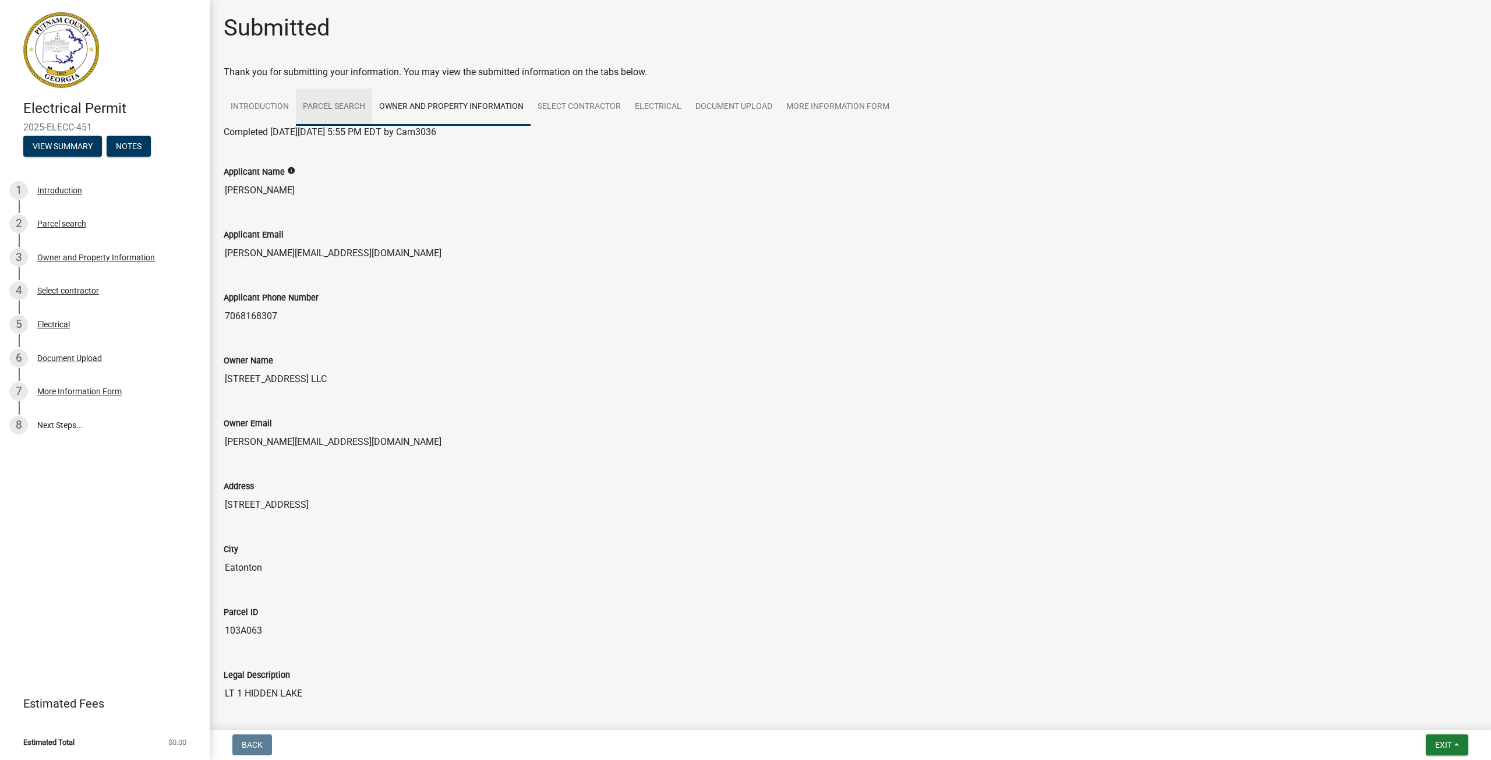
click at [344, 102] on link "Parcel search" at bounding box center [334, 107] width 76 height 37
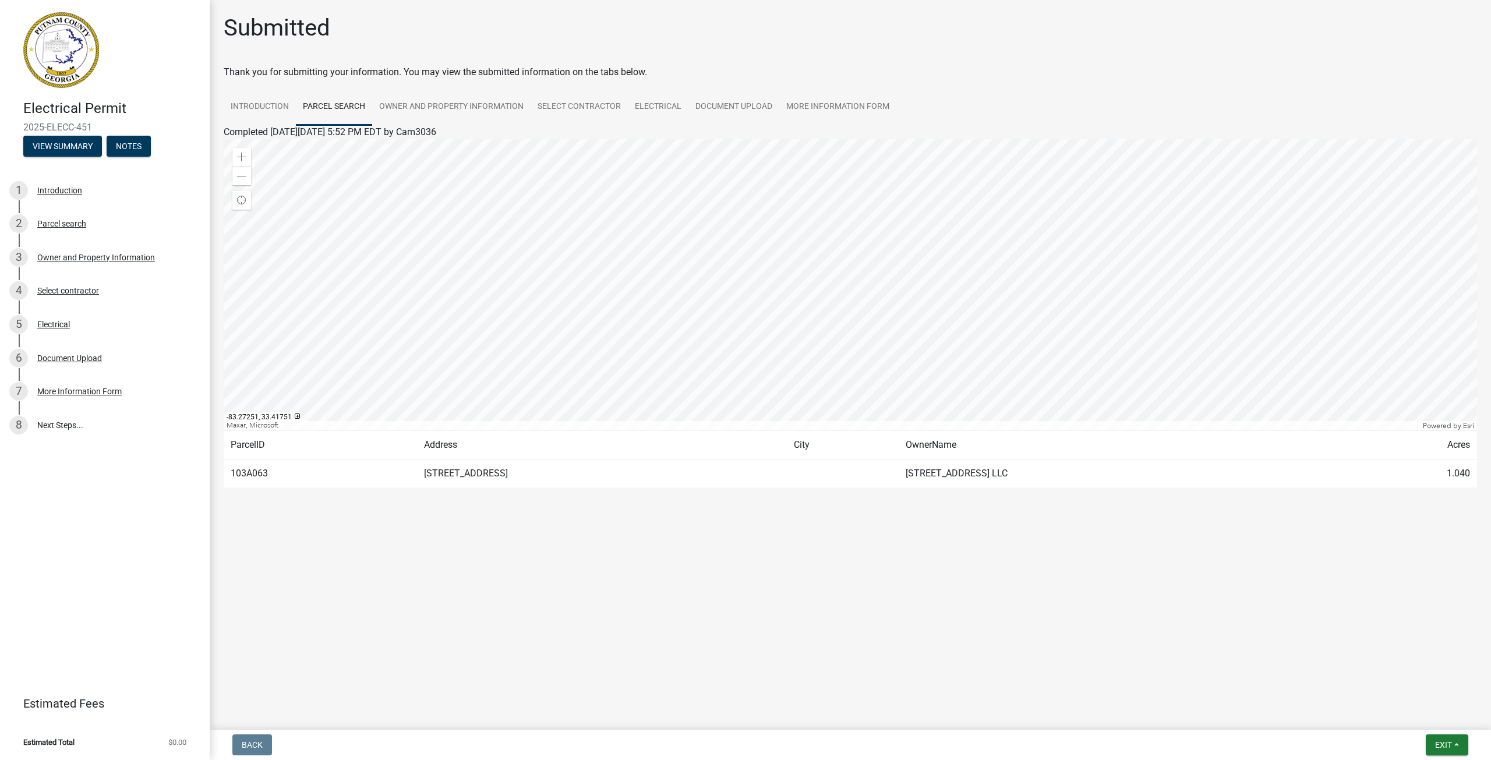
click at [827, 283] on div at bounding box center [850, 284] width 1253 height 291
